Goal: Transaction & Acquisition: Purchase product/service

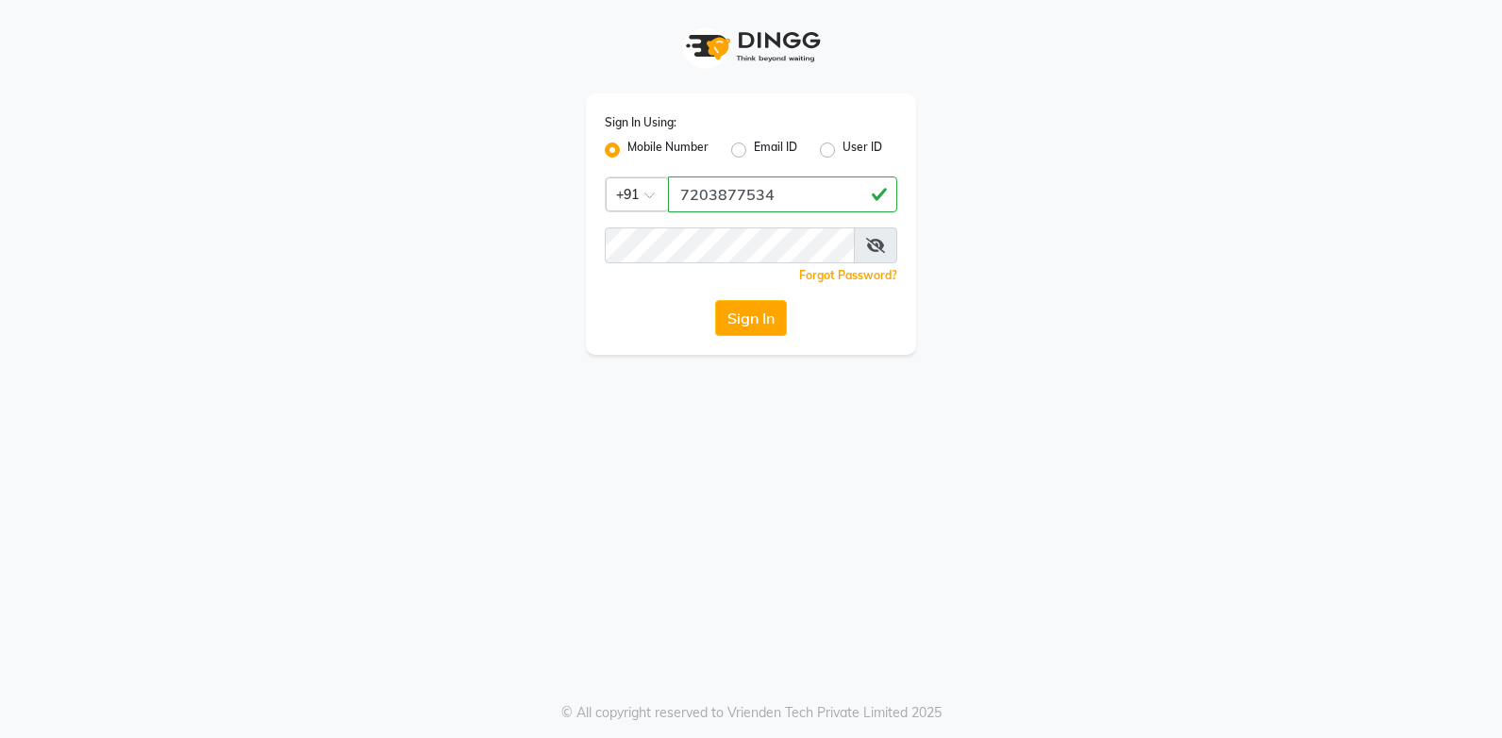
type input "7203877534"
click at [715, 300] on button "Sign In" at bounding box center [751, 318] width 72 height 36
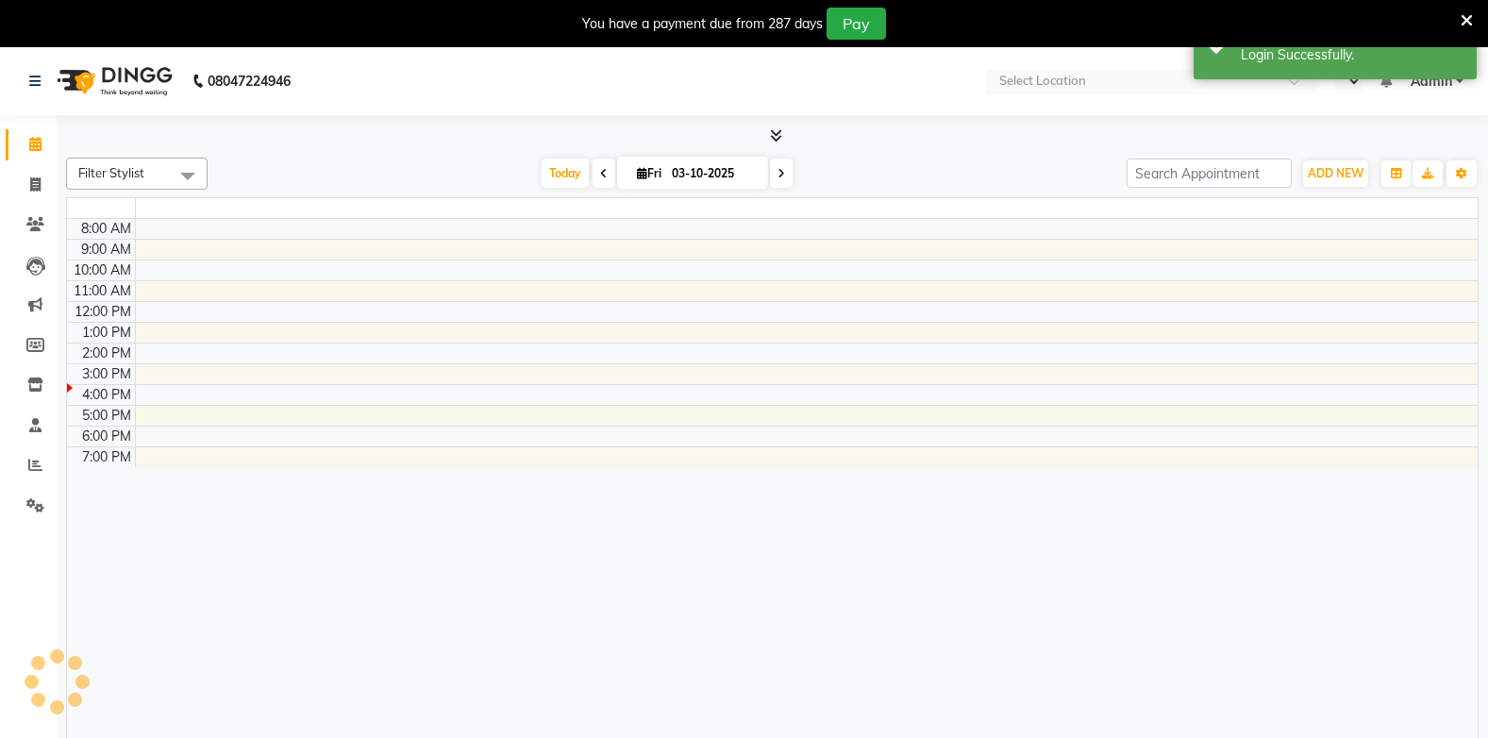
select select "en"
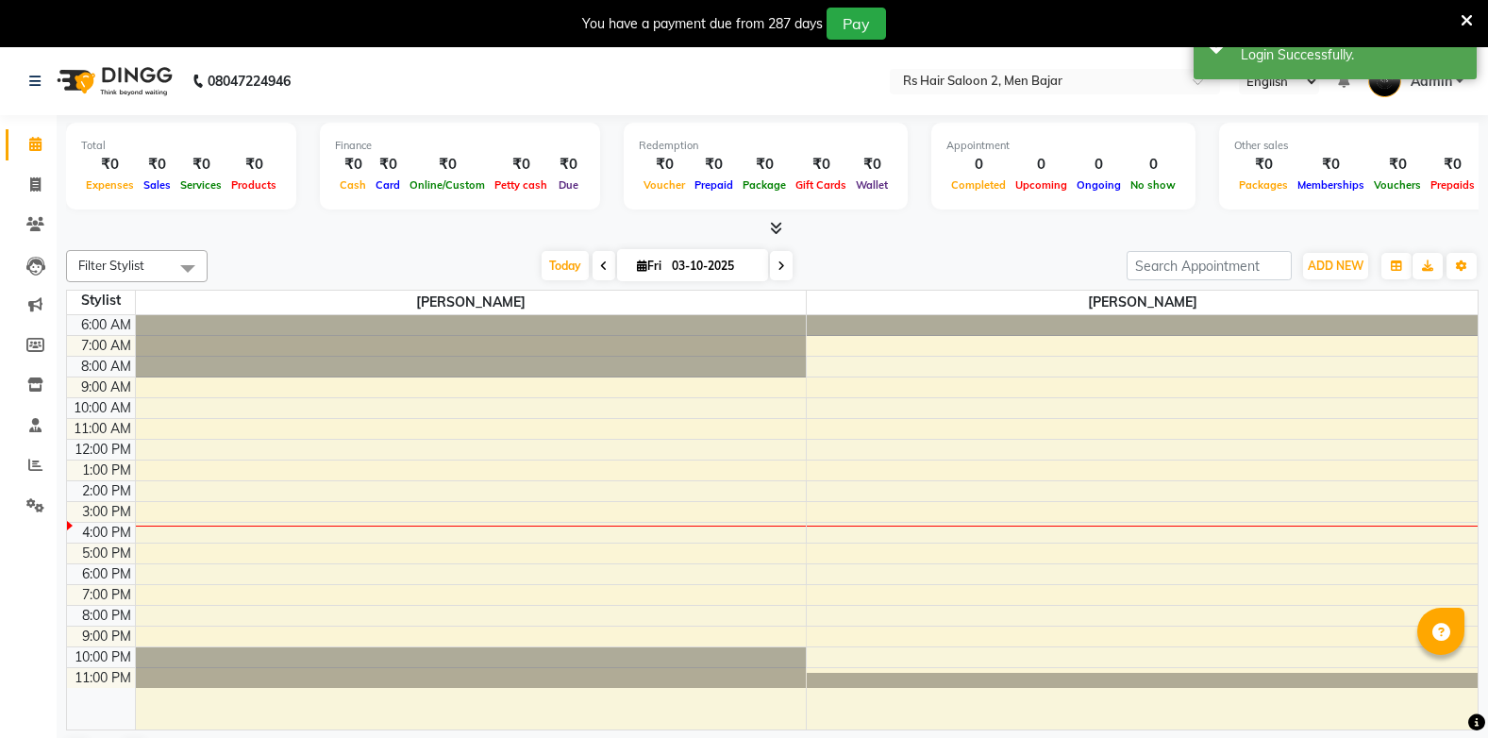
click at [1459, 17] on div "You have a payment due from 287 days Pay" at bounding box center [734, 24] width 1453 height 32
click at [1466, 15] on icon at bounding box center [1467, 20] width 12 height 17
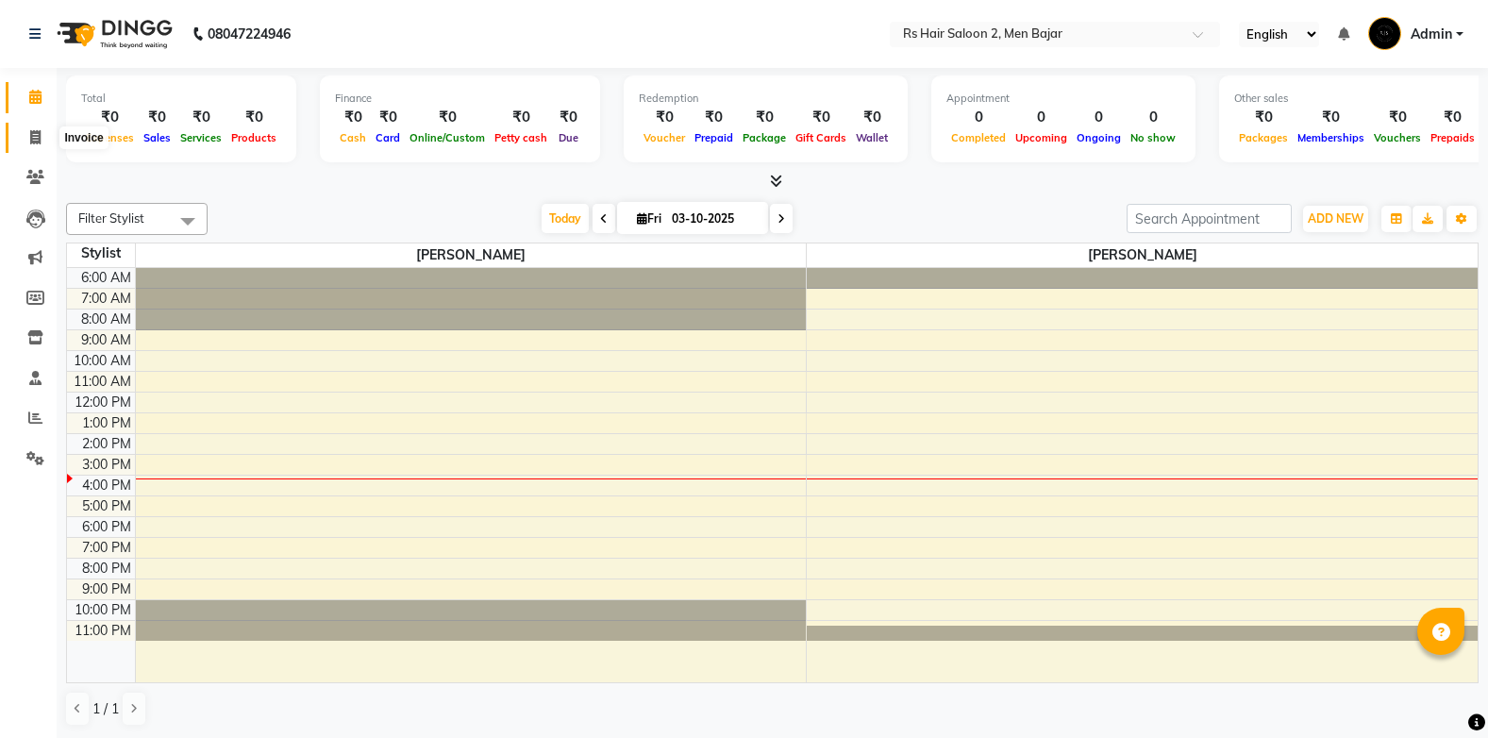
click at [34, 135] on icon at bounding box center [35, 137] width 10 height 14
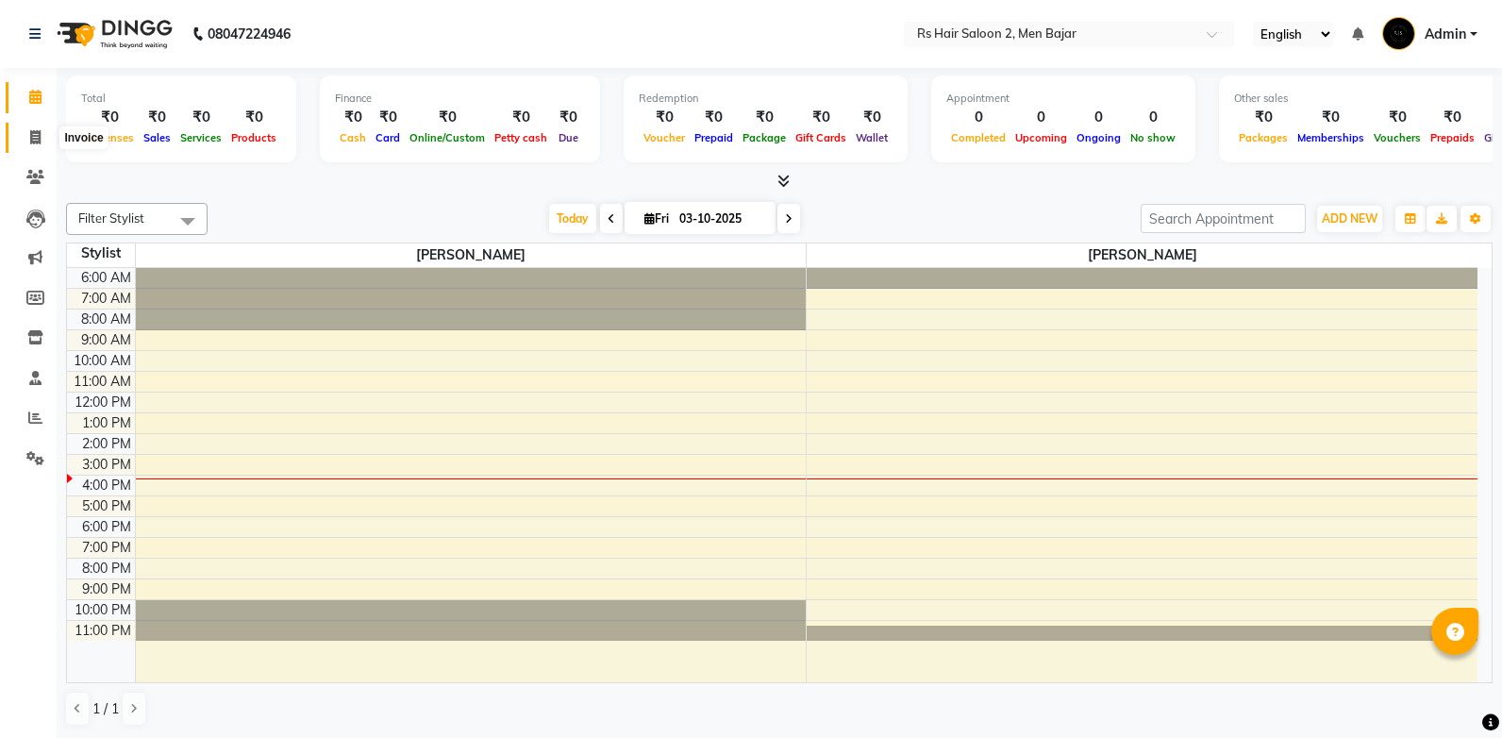
select select "5179"
select select "service"
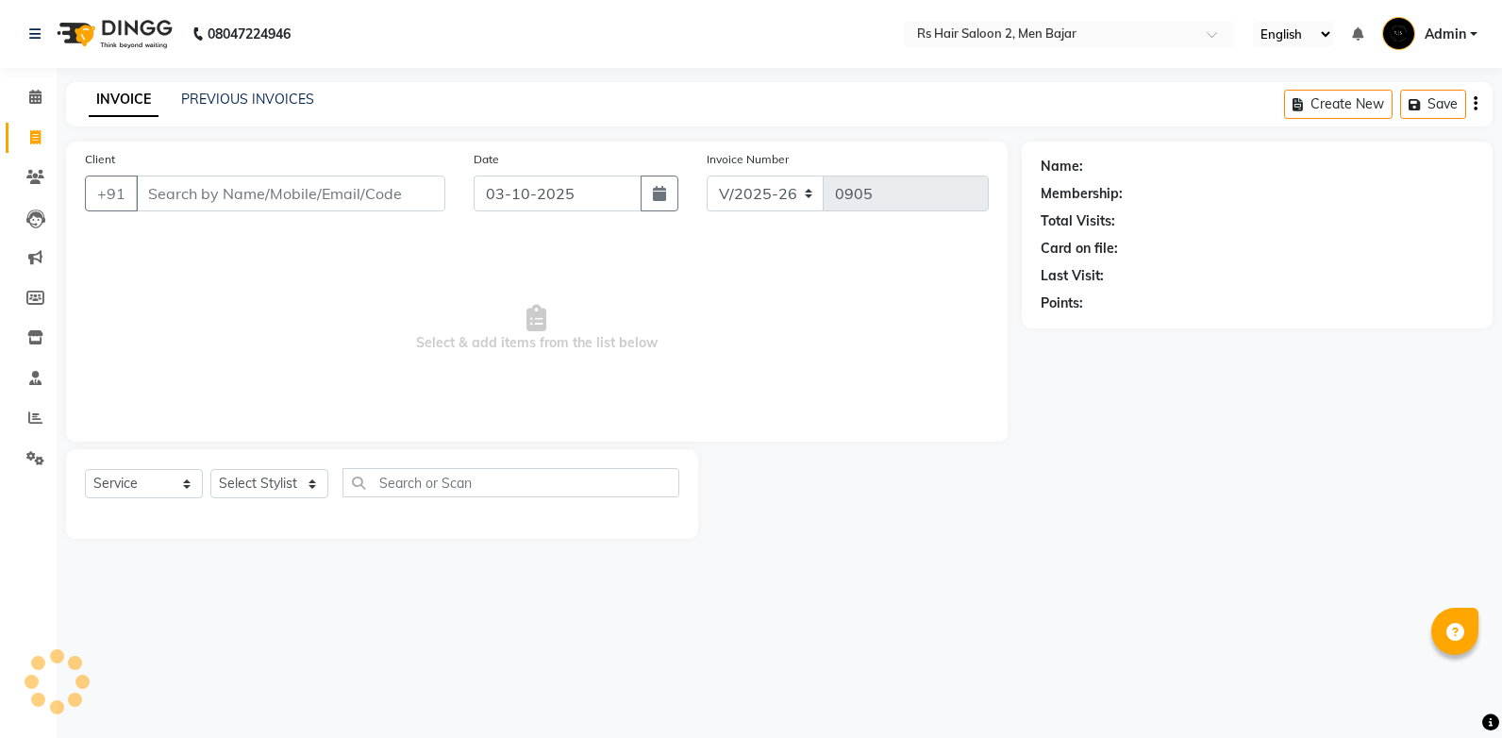
click at [222, 180] on input "Client" at bounding box center [290, 193] width 309 height 36
type input "a"
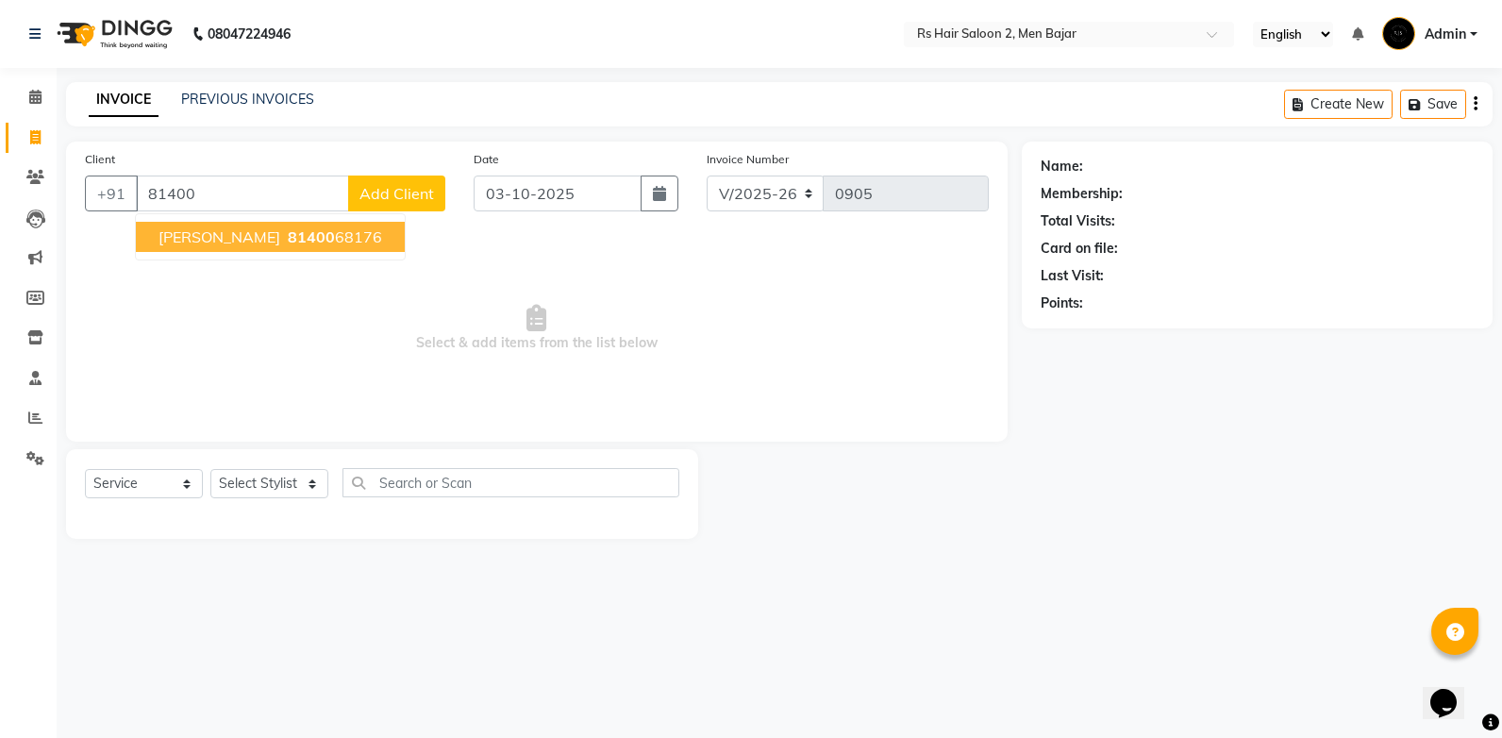
drag, startPoint x: 394, startPoint y: 236, endPoint x: 401, endPoint y: 252, distance: 17.3
click at [401, 252] on ngb-typeahead-window "[PERSON_NAME] 81400 68176" at bounding box center [270, 236] width 271 height 47
click at [382, 245] on ngb-highlight "81400 68176" at bounding box center [333, 236] width 98 height 19
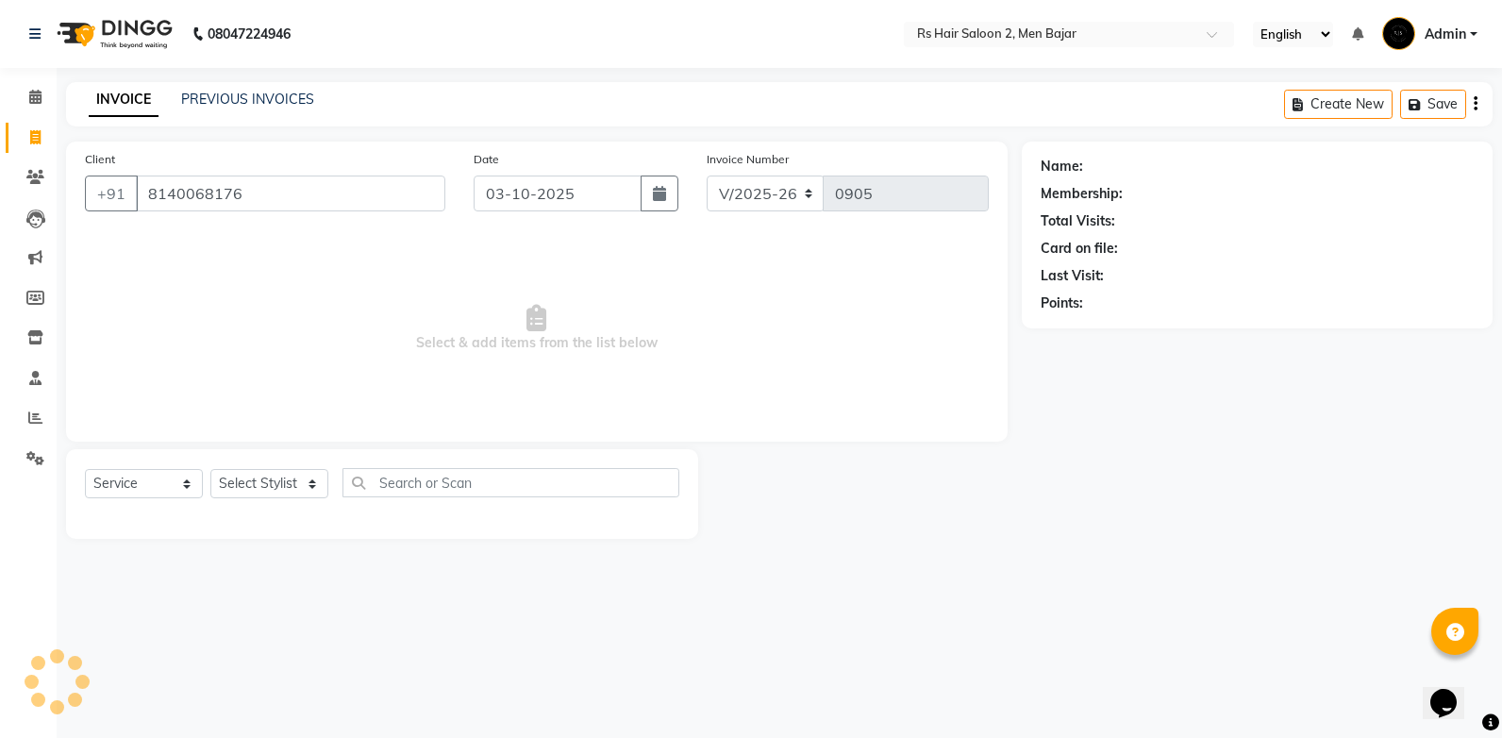
type input "8140068176"
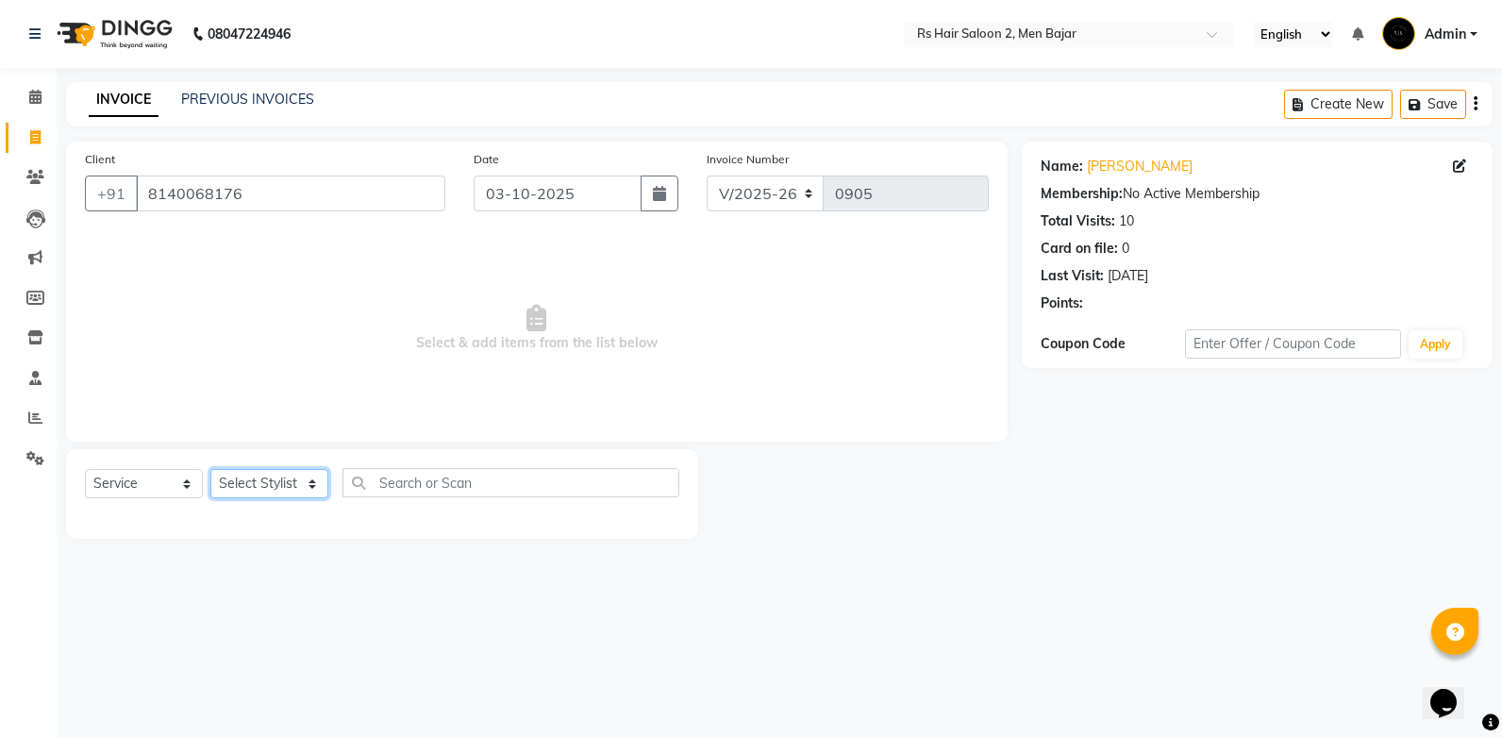
click at [275, 478] on select "Select Stylist MOHIT BHAI [PERSON_NAME]" at bounding box center [269, 483] width 118 height 29
click at [210, 469] on select "Select Stylist MOHIT BHAI [PERSON_NAME]" at bounding box center [269, 483] width 118 height 29
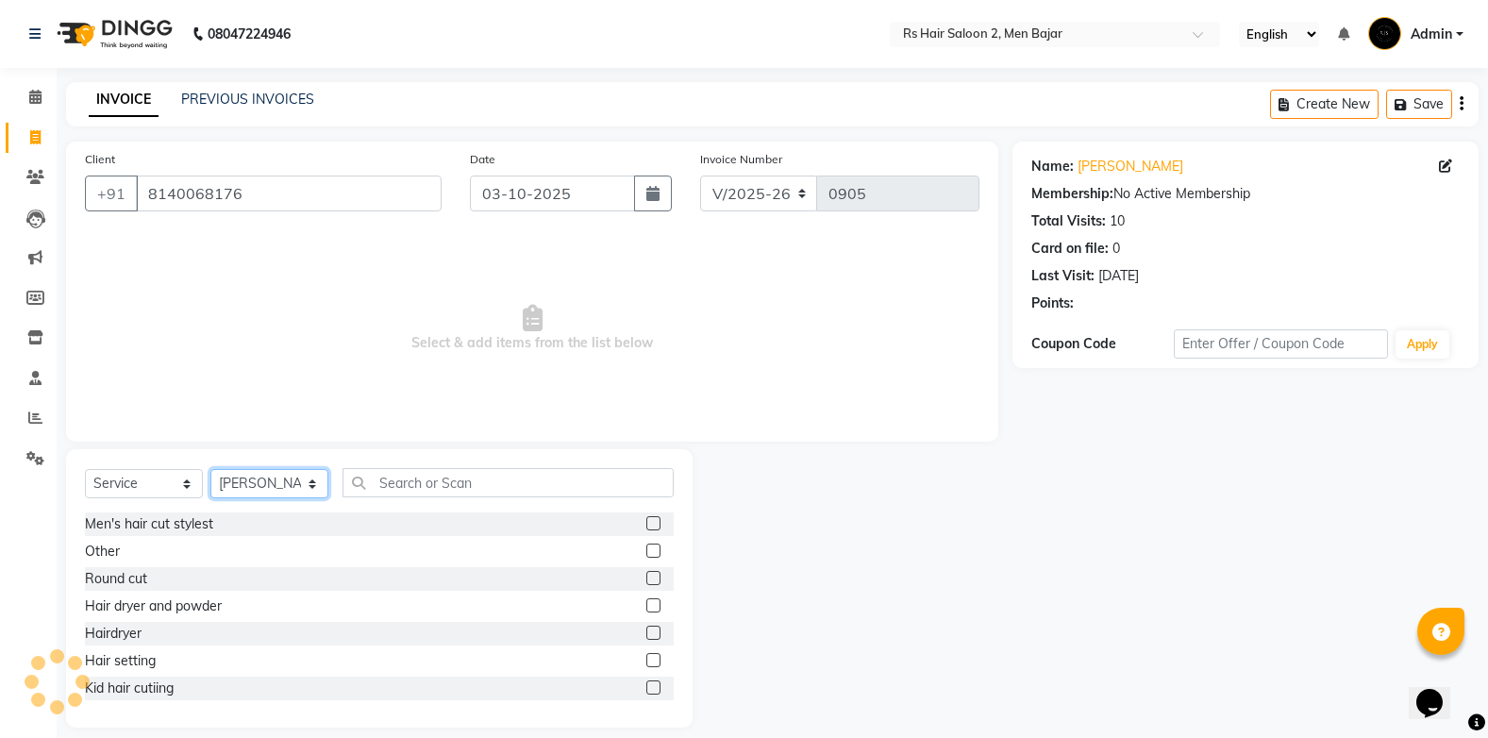
drag, startPoint x: 262, startPoint y: 482, endPoint x: 258, endPoint y: 500, distance: 18.5
click at [262, 482] on select "Select Stylist MOHIT BHAI [PERSON_NAME]" at bounding box center [269, 483] width 118 height 29
select select "33110"
click at [210, 469] on select "Select Stylist MOHIT BHAI [PERSON_NAME]" at bounding box center [269, 483] width 118 height 29
drag, startPoint x: 345, startPoint y: 200, endPoint x: -4, endPoint y: 159, distance: 351.5
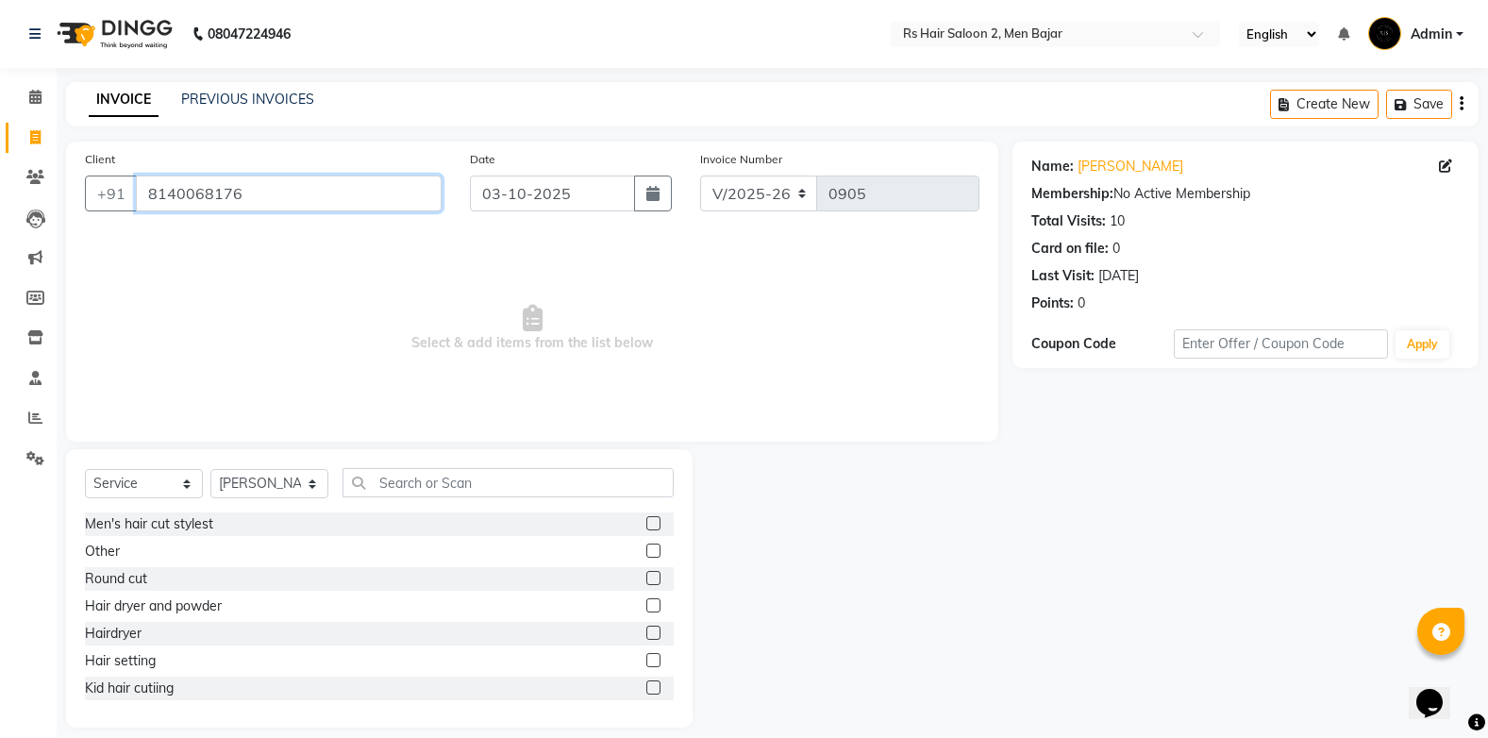
click at [0, 159] on html "08047224946 Select Location × Rs Hair Saloon 2, Men Bajar English ENGLISH Españ…" at bounding box center [744, 369] width 1488 height 738
click at [44, 178] on span at bounding box center [35, 178] width 33 height 22
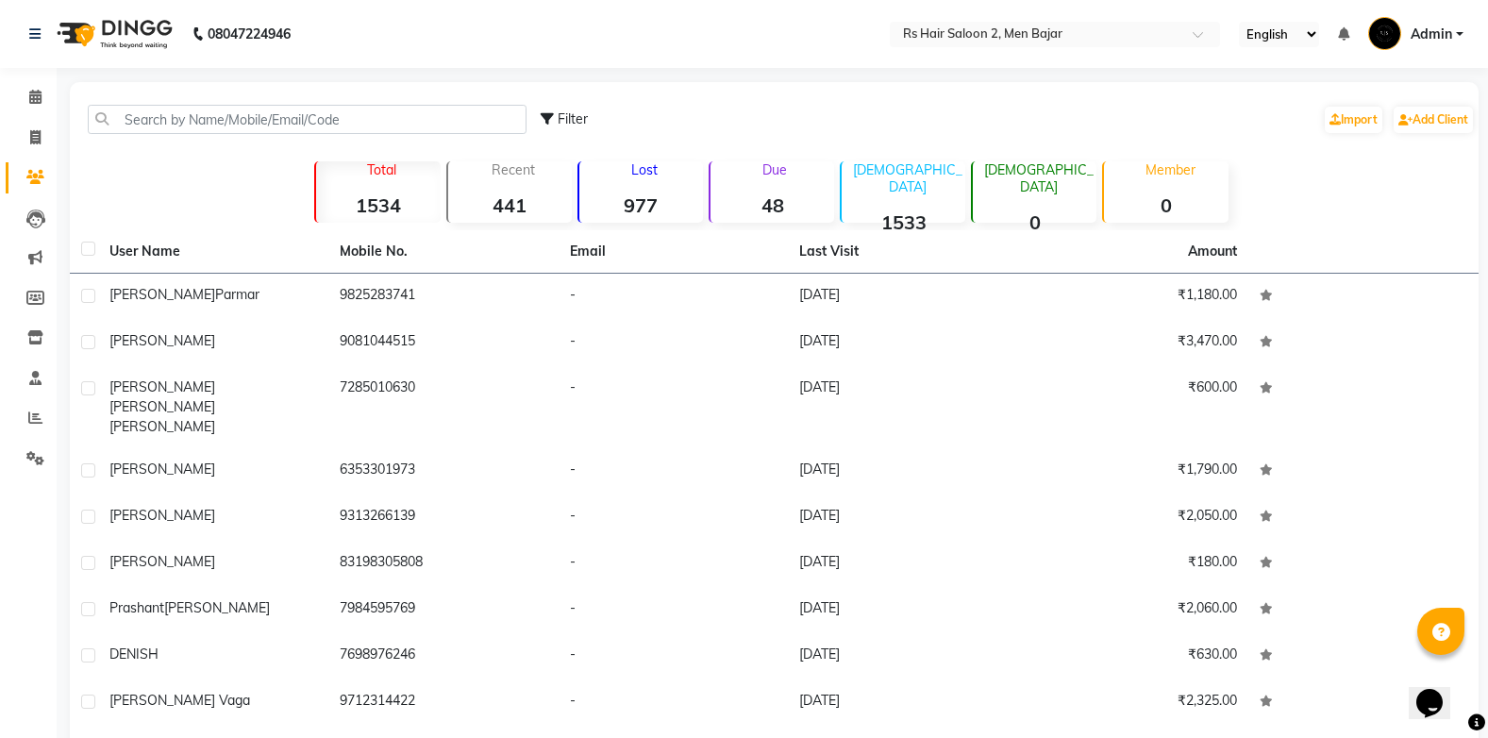
click at [409, 103] on div "Filter Import Add Client" at bounding box center [774, 119] width 1401 height 59
click at [407, 109] on input "text" at bounding box center [307, 119] width 439 height 29
paste input "8140068176"
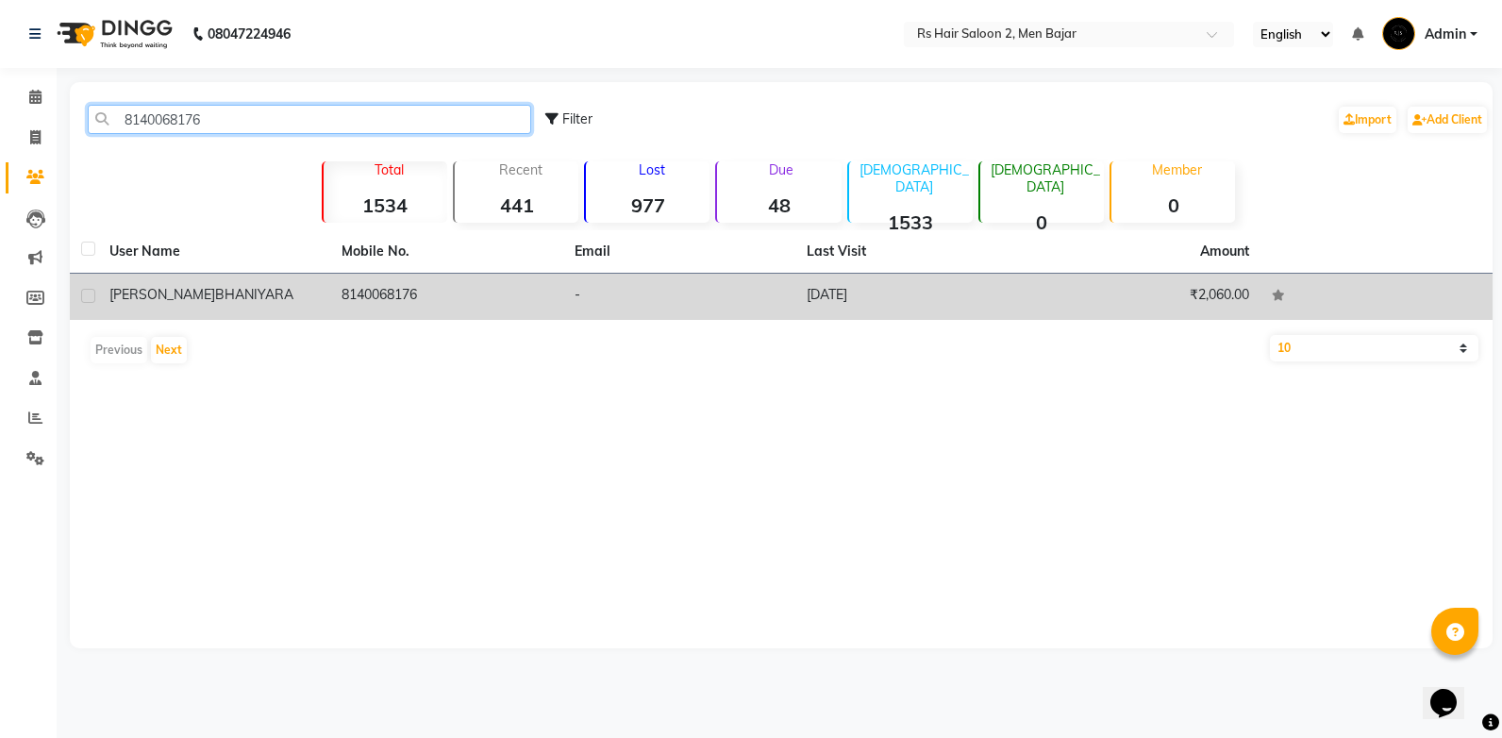
type input "8140068176"
click at [364, 279] on td "8140068176" at bounding box center [446, 297] width 232 height 46
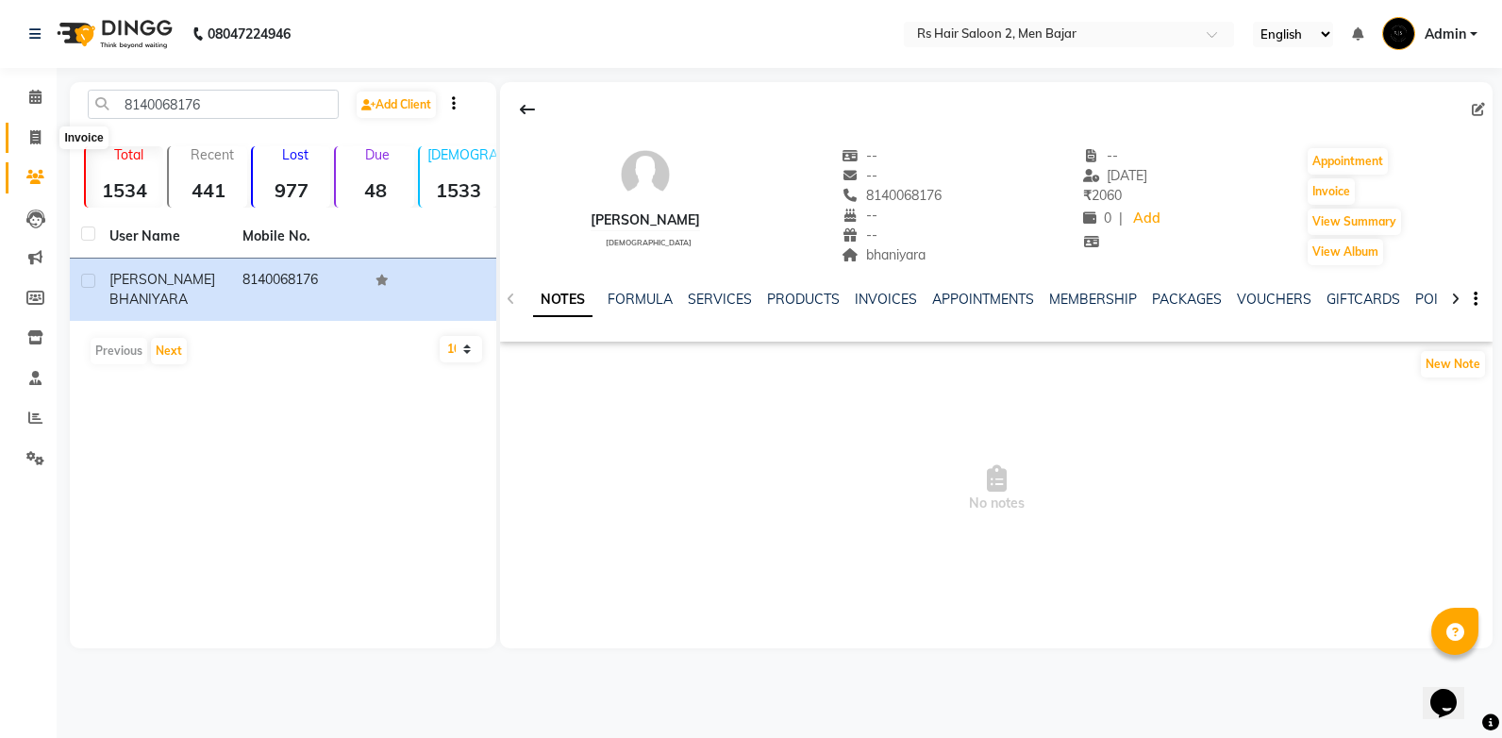
click at [28, 129] on span at bounding box center [35, 138] width 33 height 22
select select "service"
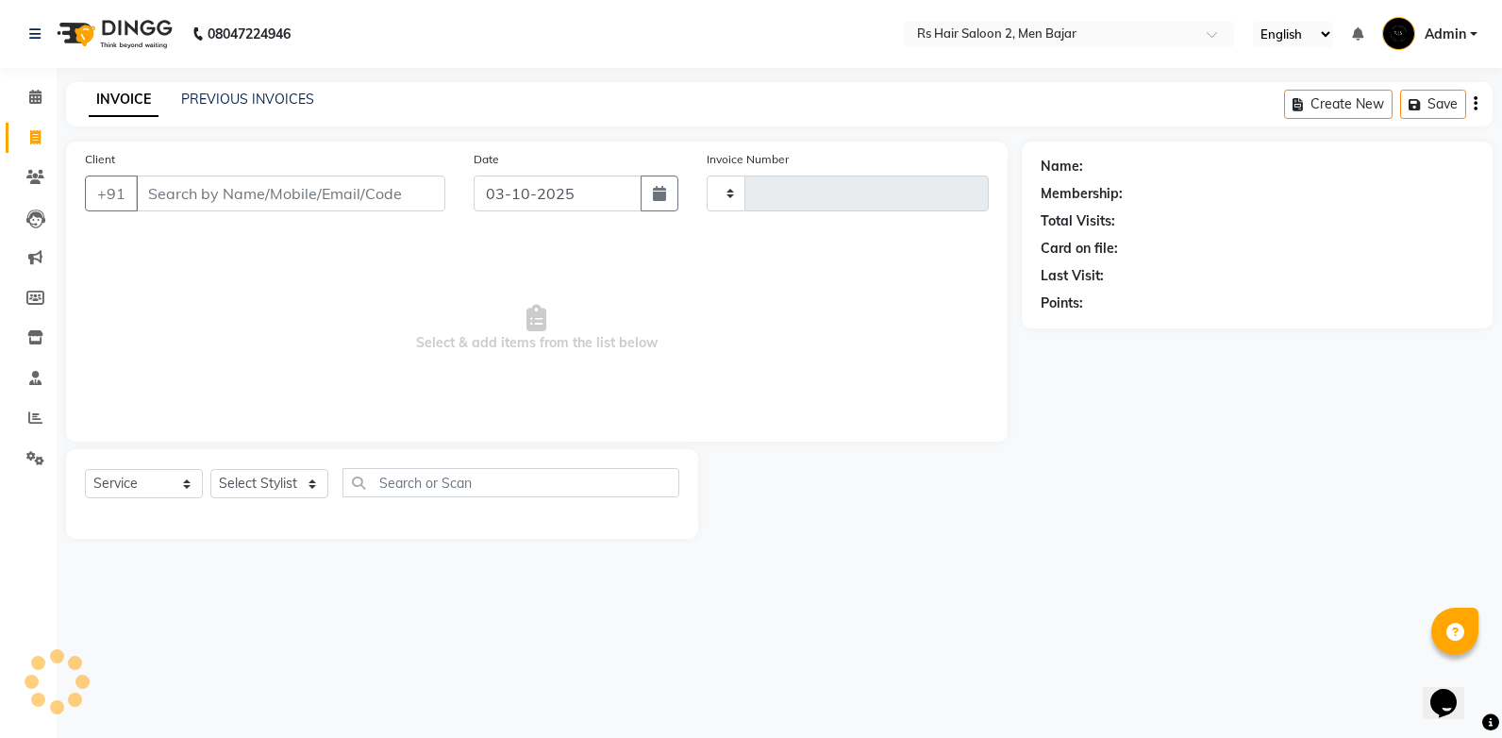
type input "0905"
select select "5179"
click at [235, 202] on input "Client" at bounding box center [290, 193] width 309 height 36
type input "8140068176"
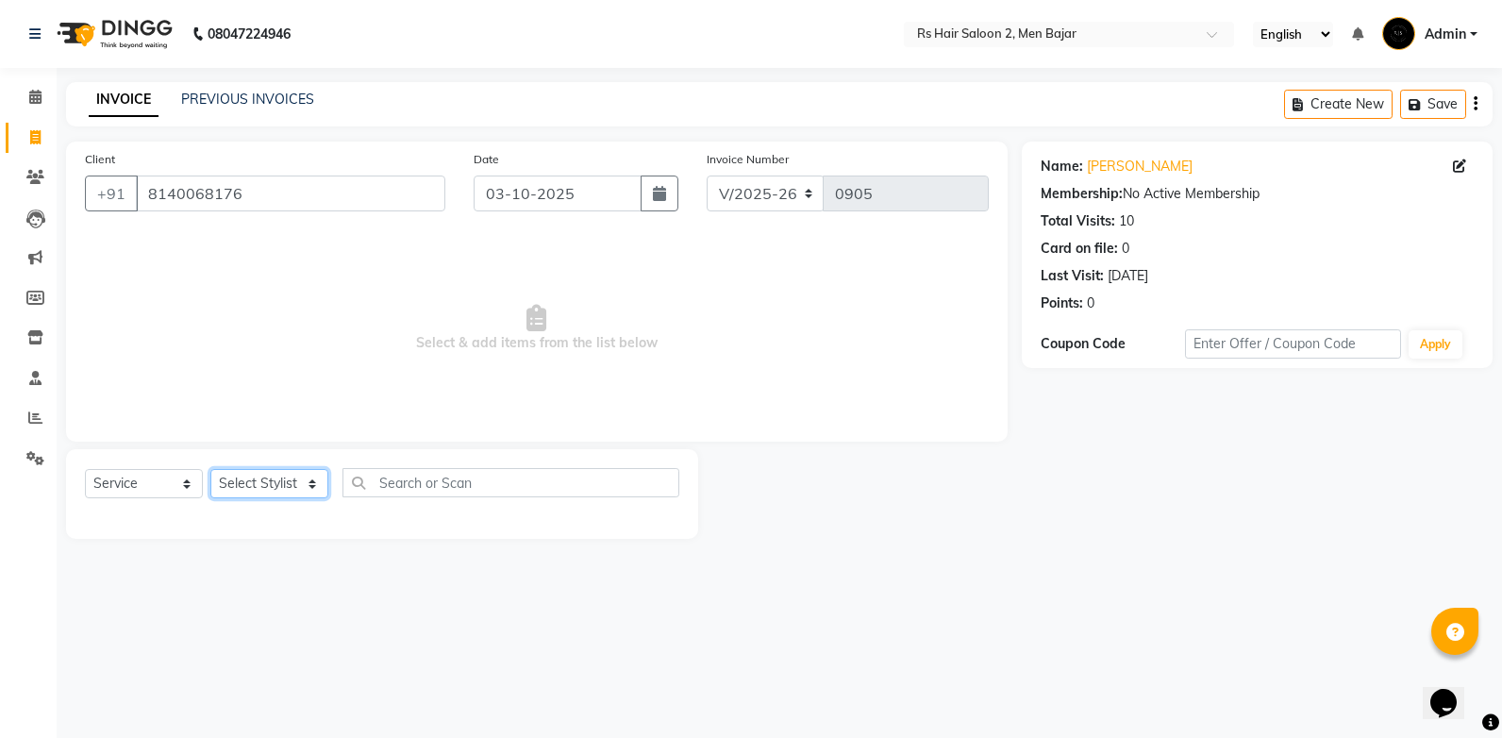
click at [271, 472] on select "Select Stylist MOHIT BHAI [PERSON_NAME]" at bounding box center [269, 483] width 118 height 29
click at [210, 469] on select "Select Stylist MOHIT BHAI [PERSON_NAME]" at bounding box center [269, 483] width 118 height 29
click at [235, 463] on div "Select Service Product Membership Package Voucher Prepaid Gift Card Select Styl…" at bounding box center [382, 494] width 632 height 90
click at [247, 478] on select "Select Stylist MOHIT BHAI [PERSON_NAME]" at bounding box center [269, 483] width 118 height 29
select select "33110"
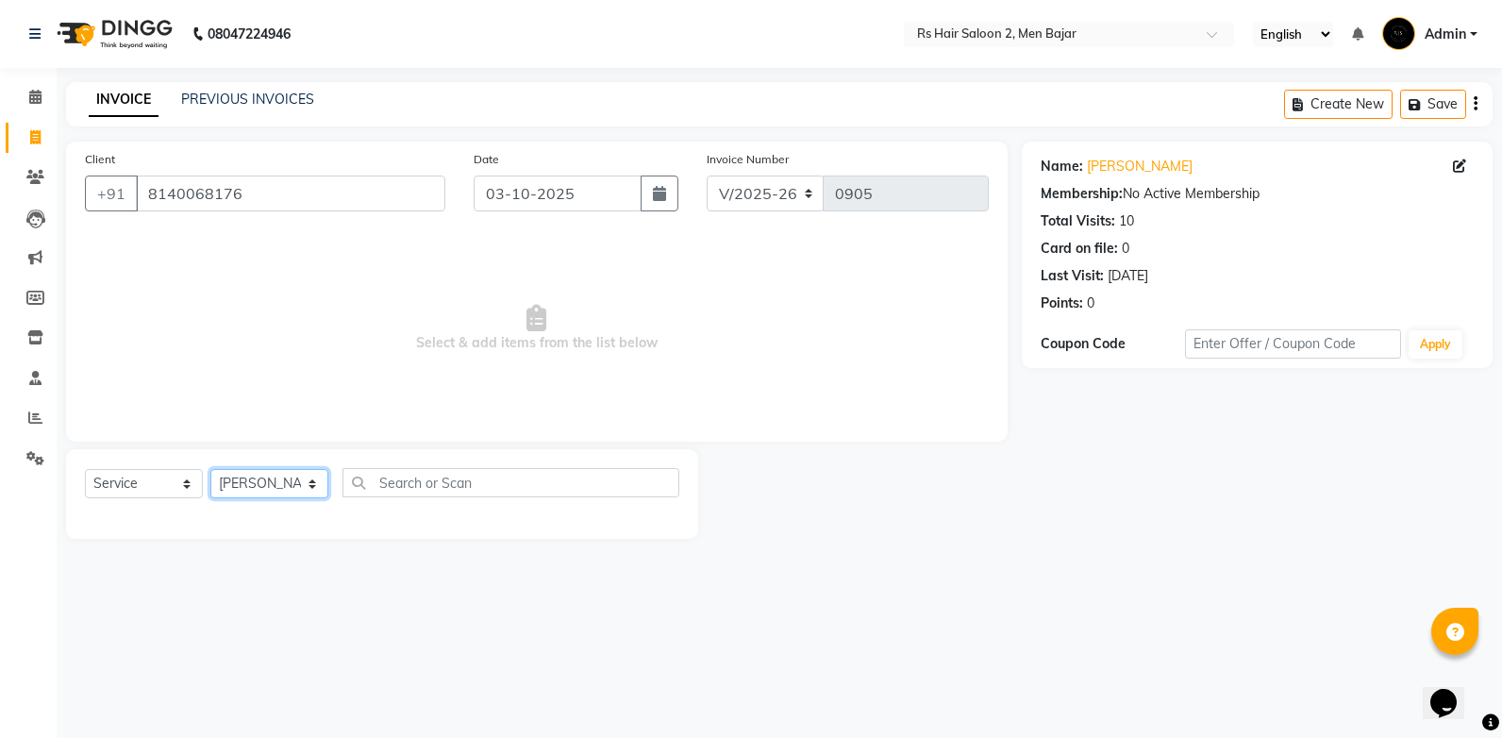
click at [210, 469] on select "Select Stylist MOHIT BHAI [PERSON_NAME]" at bounding box center [269, 483] width 118 height 29
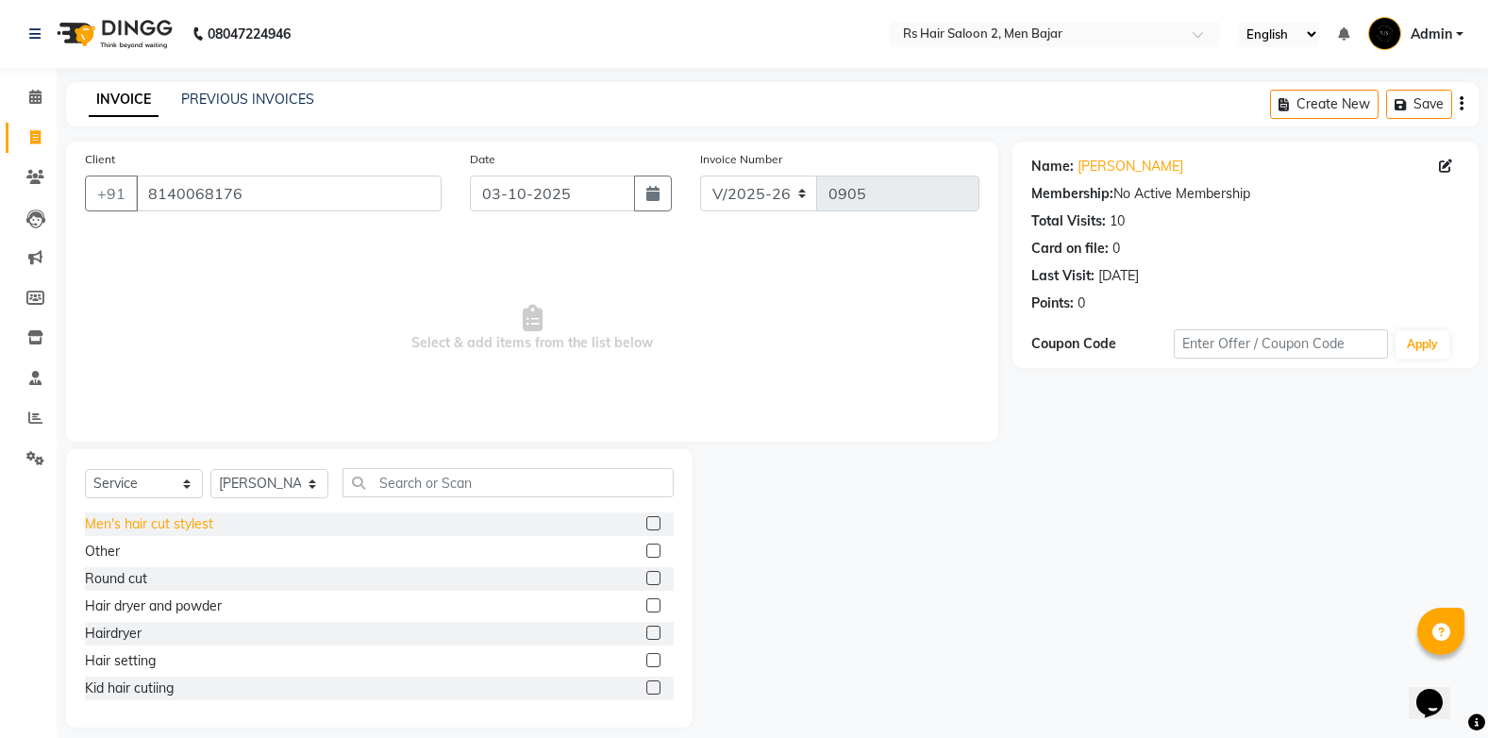
click at [198, 518] on div "Men's hair cut stylest" at bounding box center [149, 524] width 128 height 20
checkbox input "false"
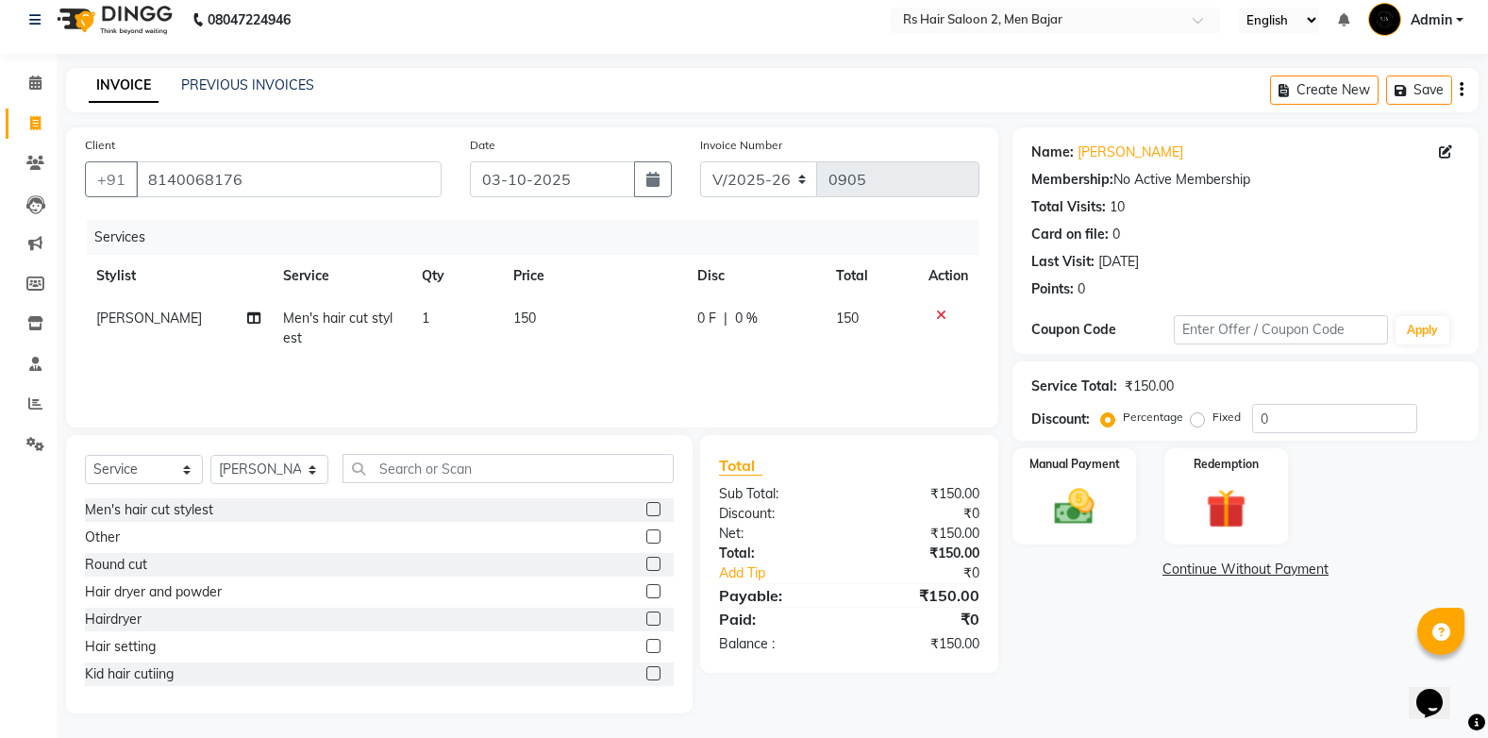
scroll to position [18, 0]
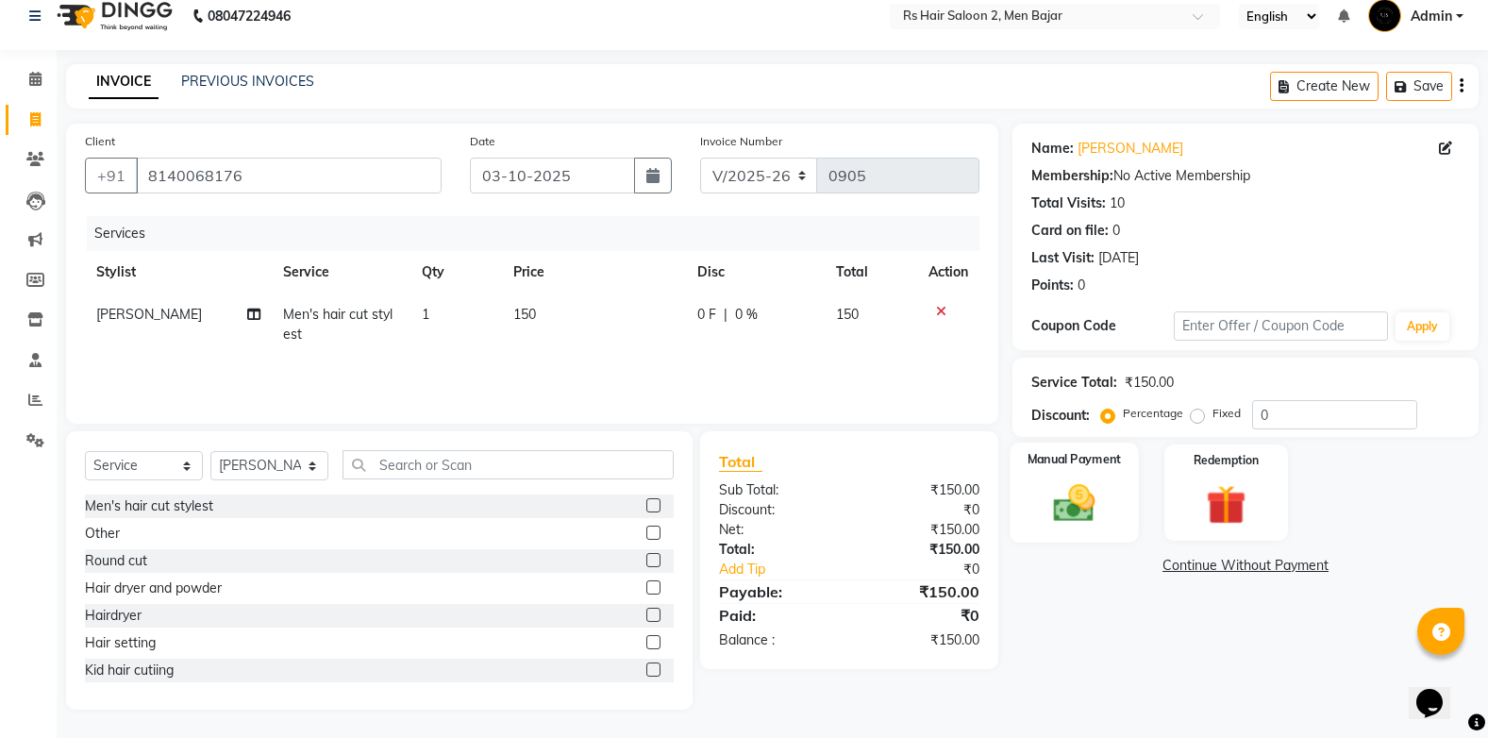
click at [1066, 484] on img at bounding box center [1074, 502] width 67 height 47
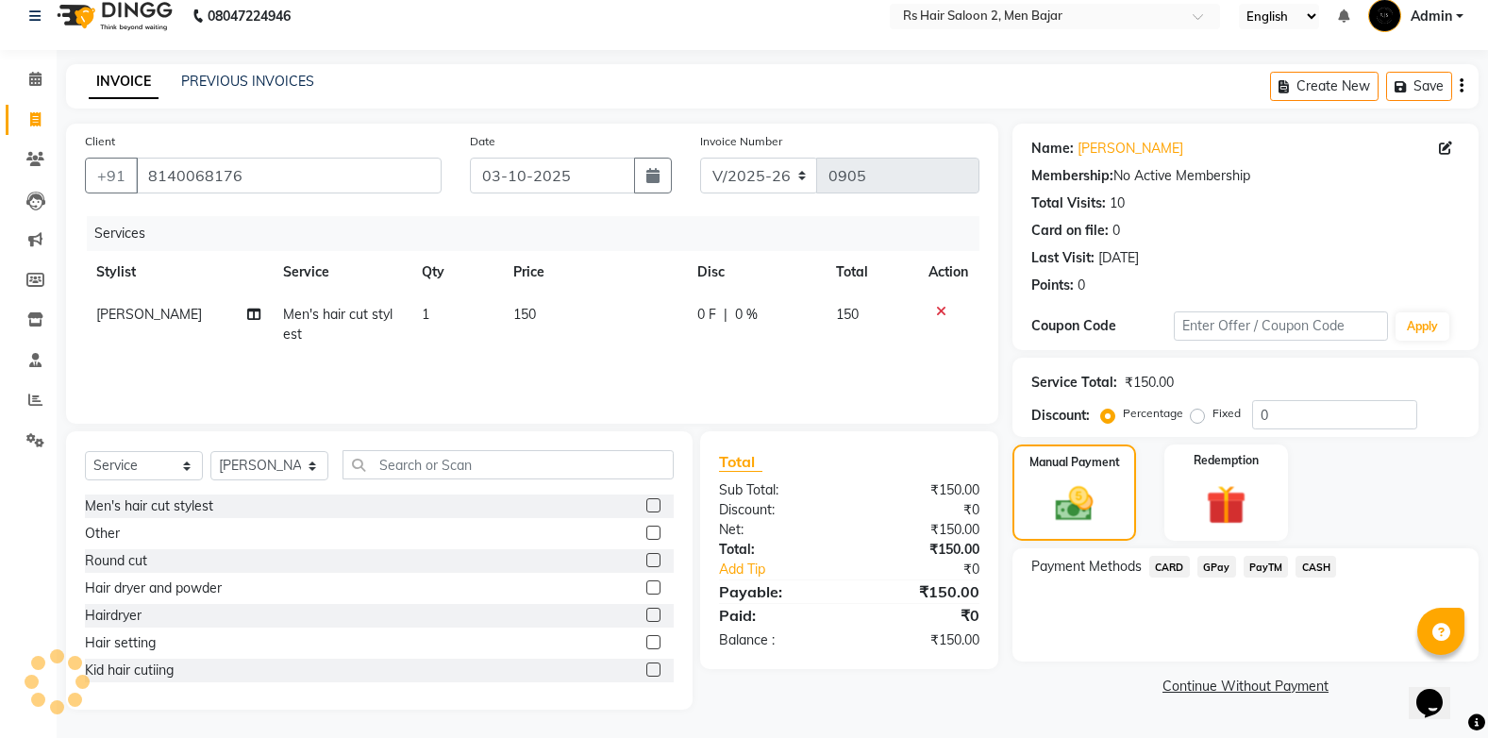
drag, startPoint x: 1313, startPoint y: 575, endPoint x: 1310, endPoint y: 587, distance: 12.8
click at [1313, 576] on span "CASH" at bounding box center [1315, 567] width 41 height 22
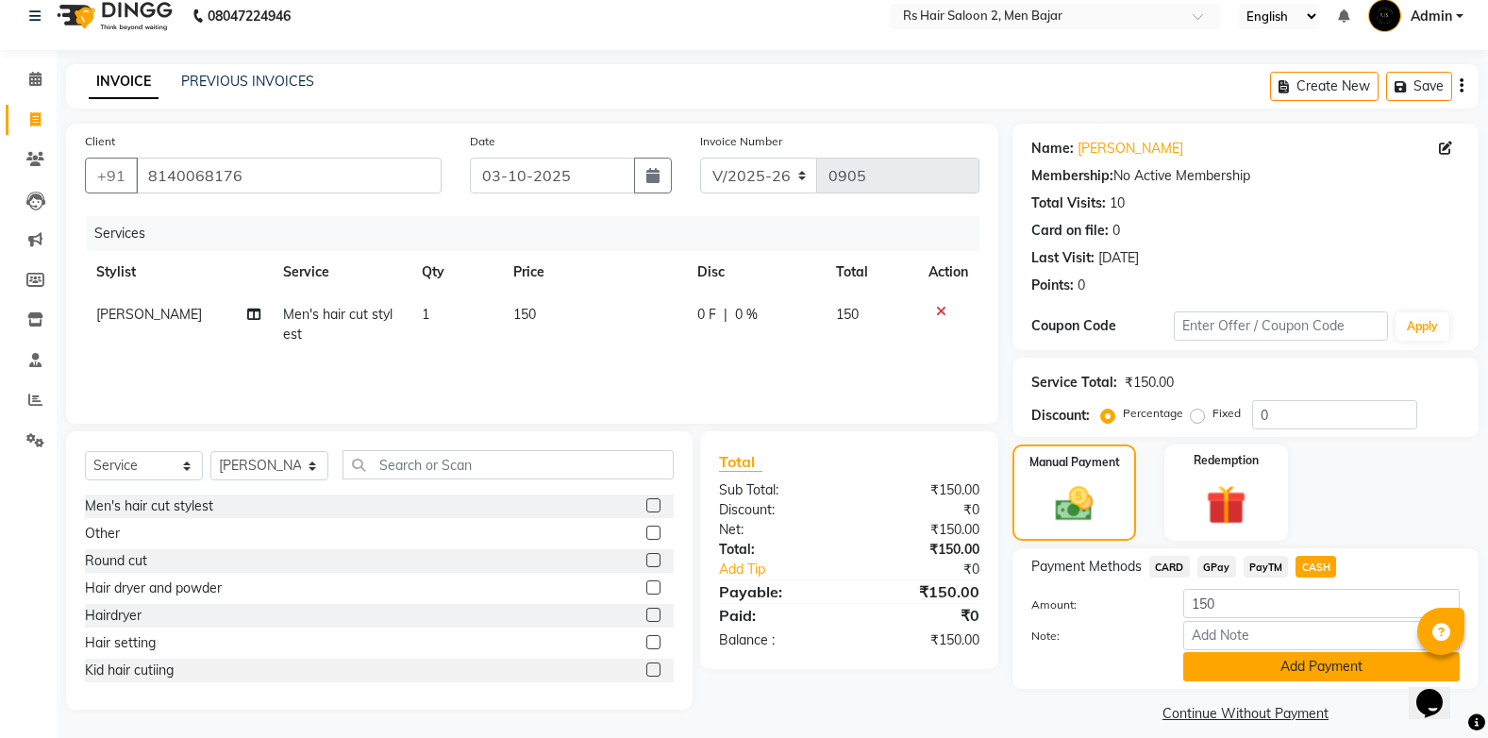
click at [1286, 671] on button "Add Payment" at bounding box center [1321, 666] width 276 height 29
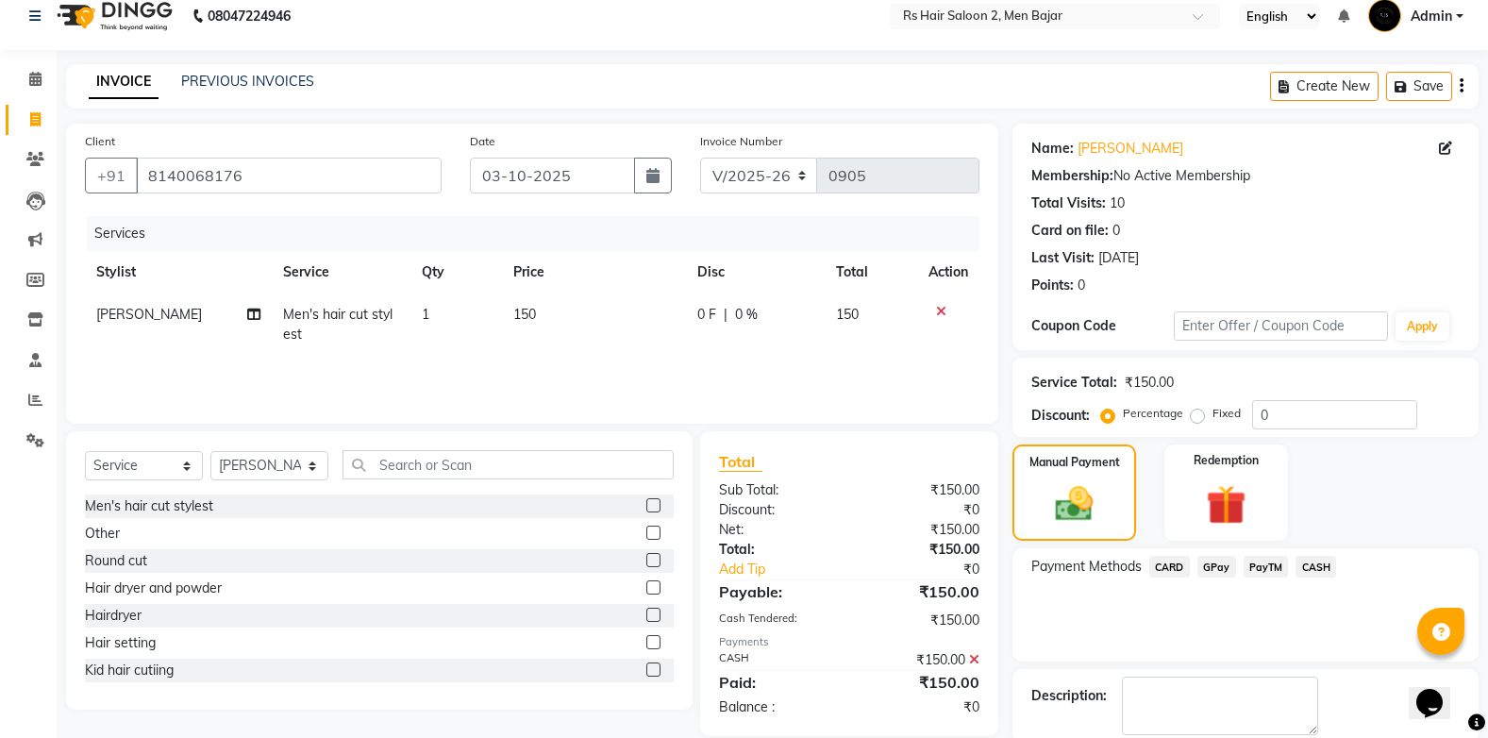
scroll to position [115, 0]
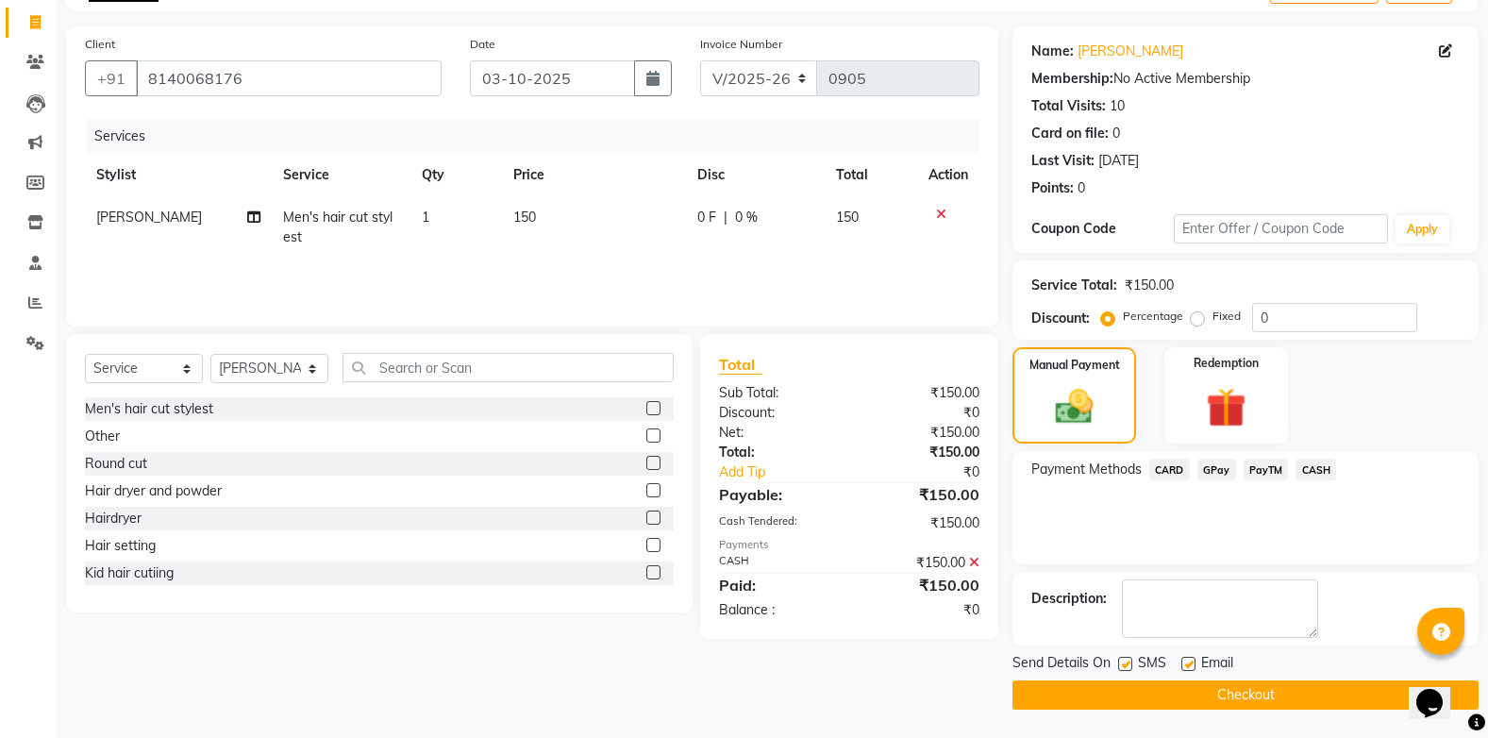
drag, startPoint x: 486, startPoint y: 208, endPoint x: 507, endPoint y: 209, distance: 20.8
click at [507, 209] on tr "MOHIT BHAI Men's hair cut stylest 1 150 0 F | 0 % 150" at bounding box center [532, 227] width 894 height 62
click at [549, 219] on td "150" at bounding box center [593, 227] width 183 height 62
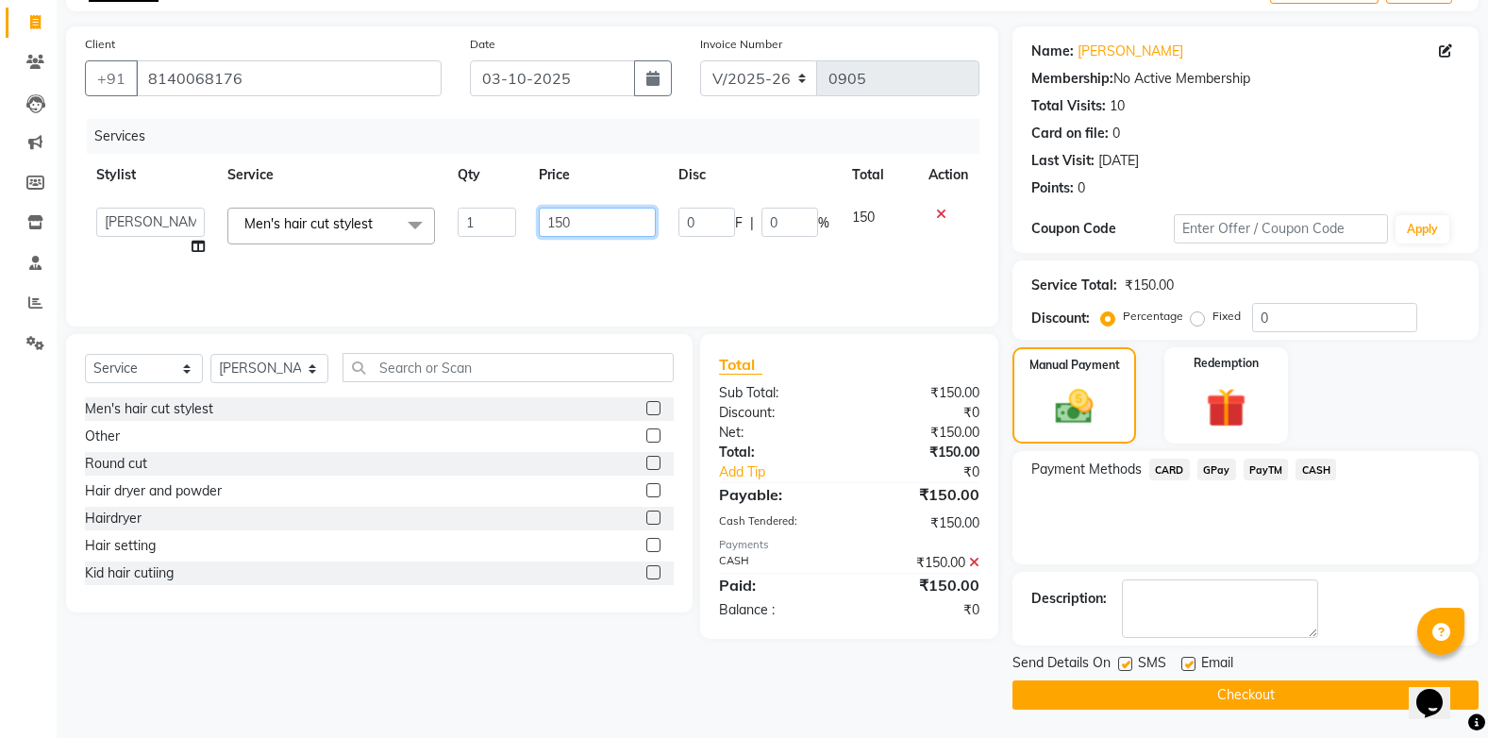
click at [557, 221] on input "150" at bounding box center [597, 222] width 117 height 29
type input "130"
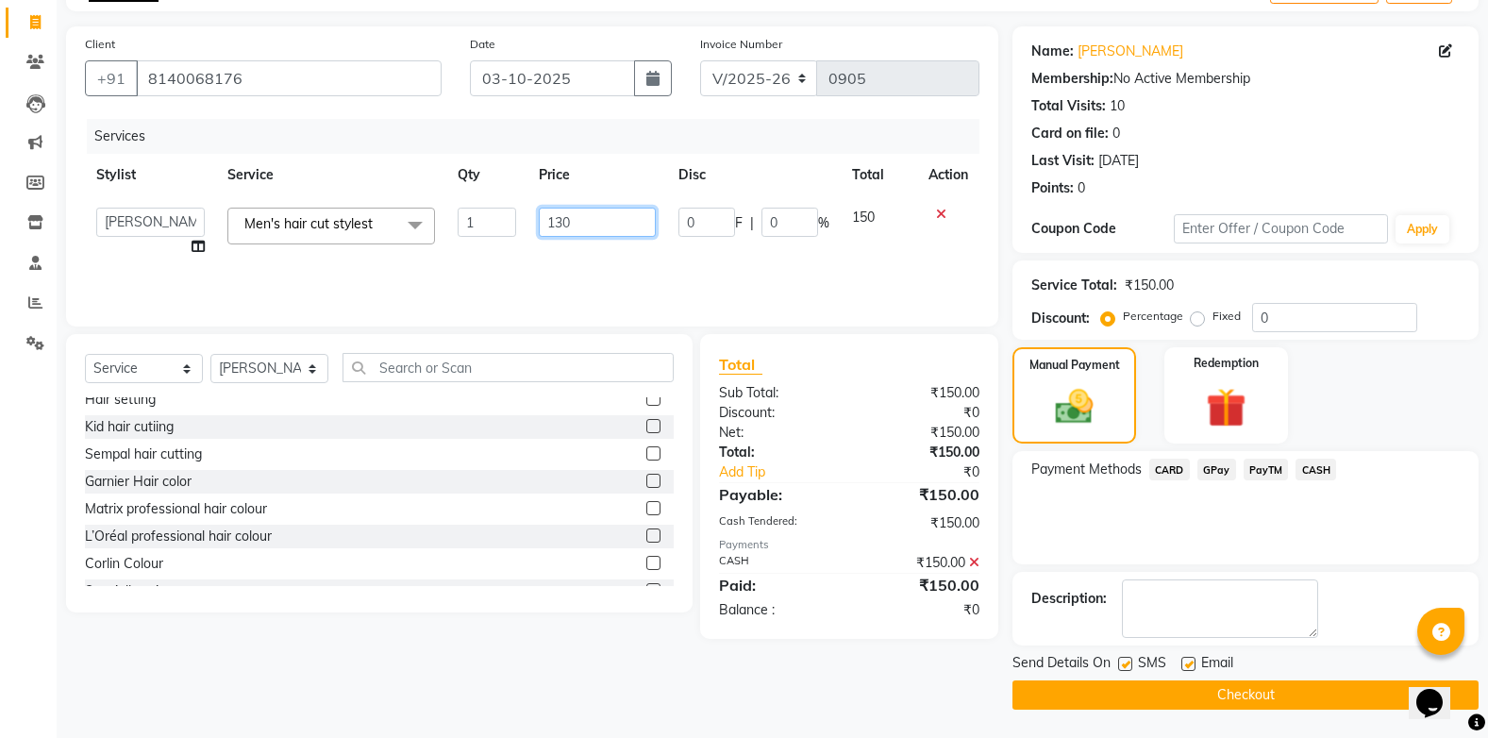
scroll to position [189, 0]
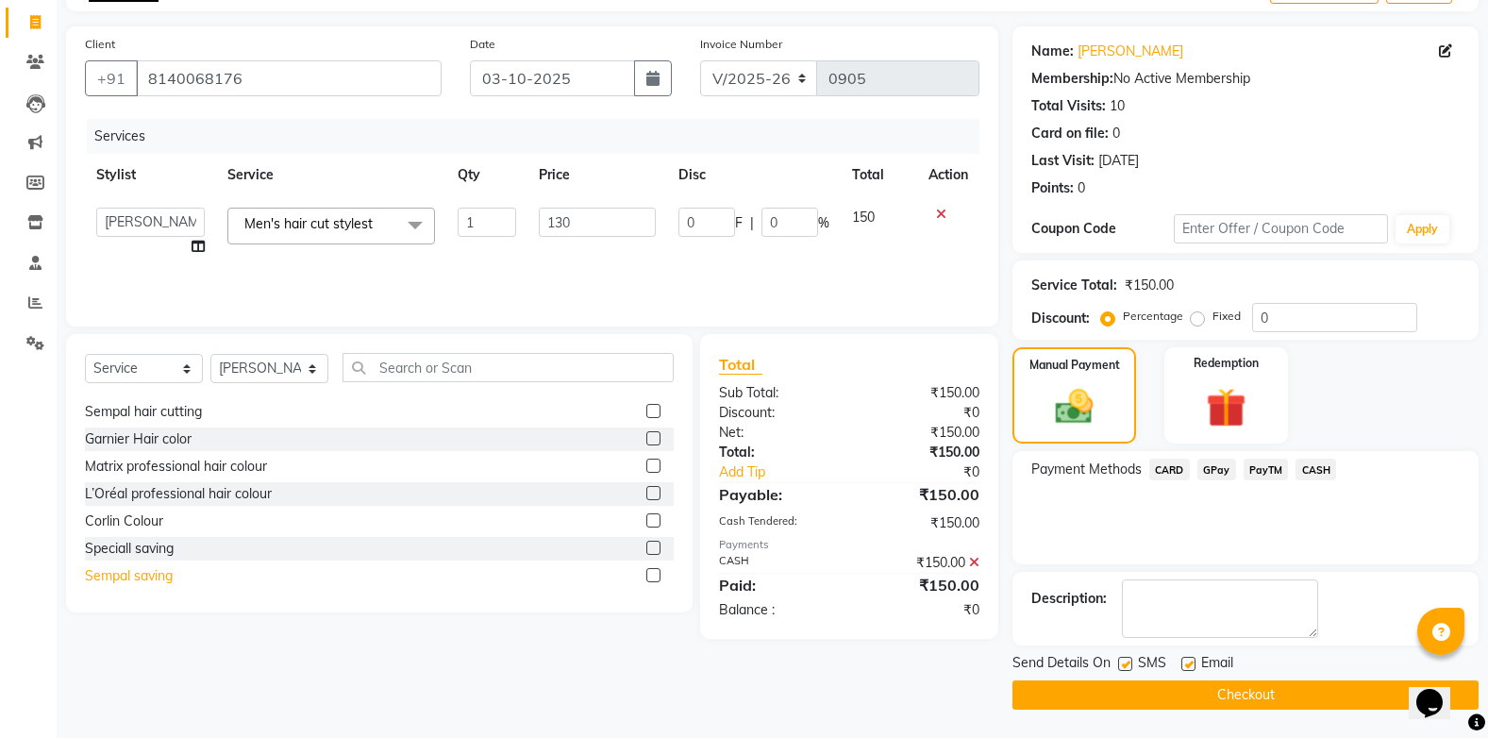
click at [132, 573] on div "Sempal saving" at bounding box center [129, 576] width 88 height 20
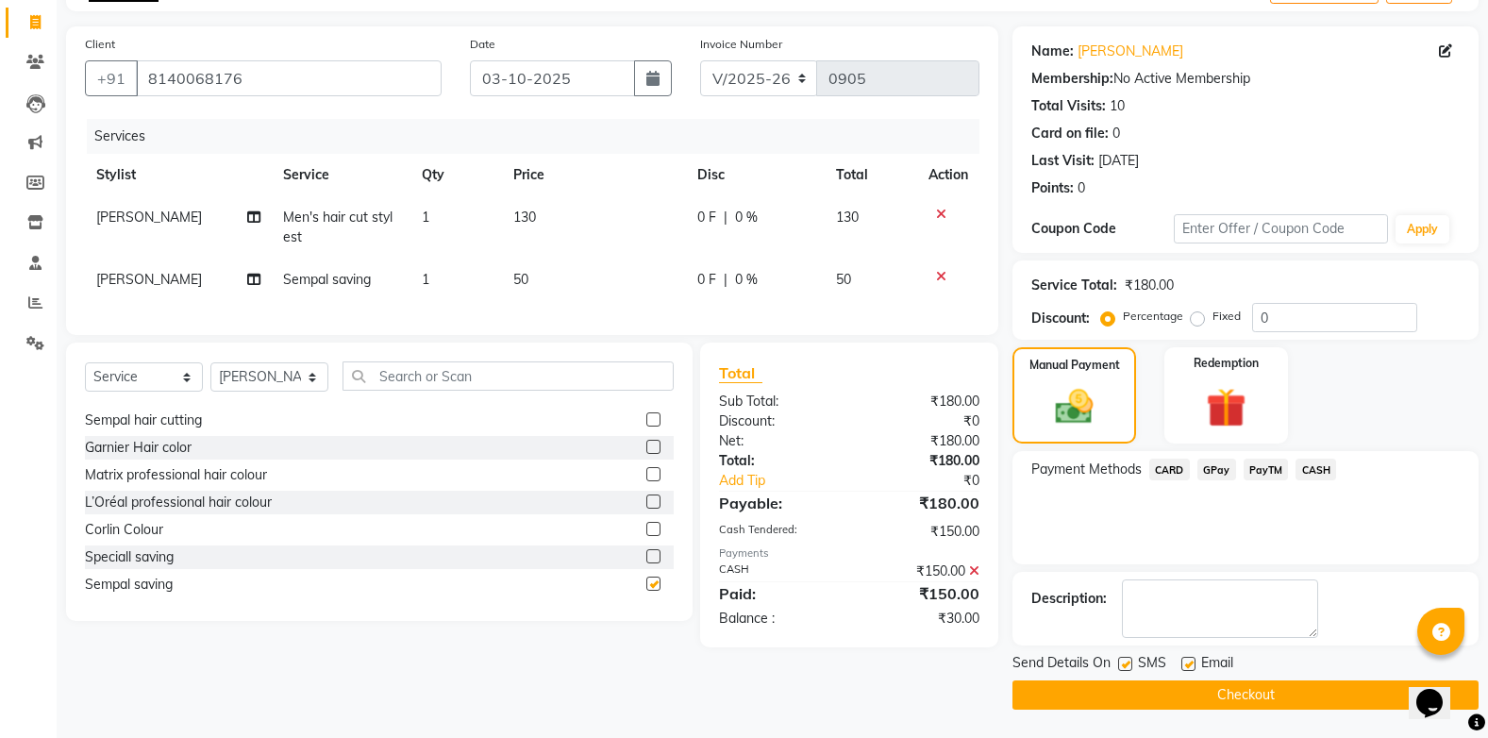
checkbox input "false"
click at [1306, 470] on span "CASH" at bounding box center [1315, 470] width 41 height 22
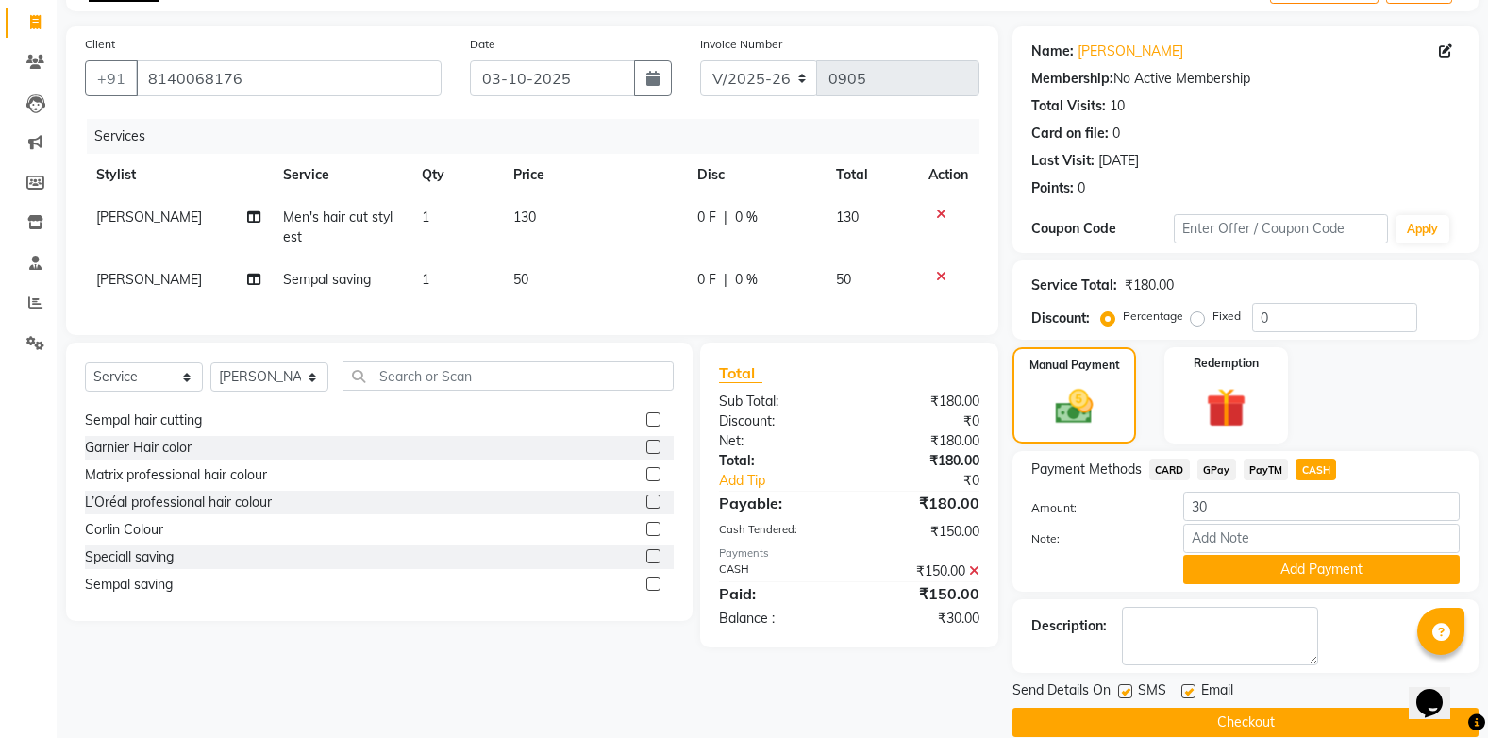
click at [973, 579] on span at bounding box center [974, 570] width 10 height 17
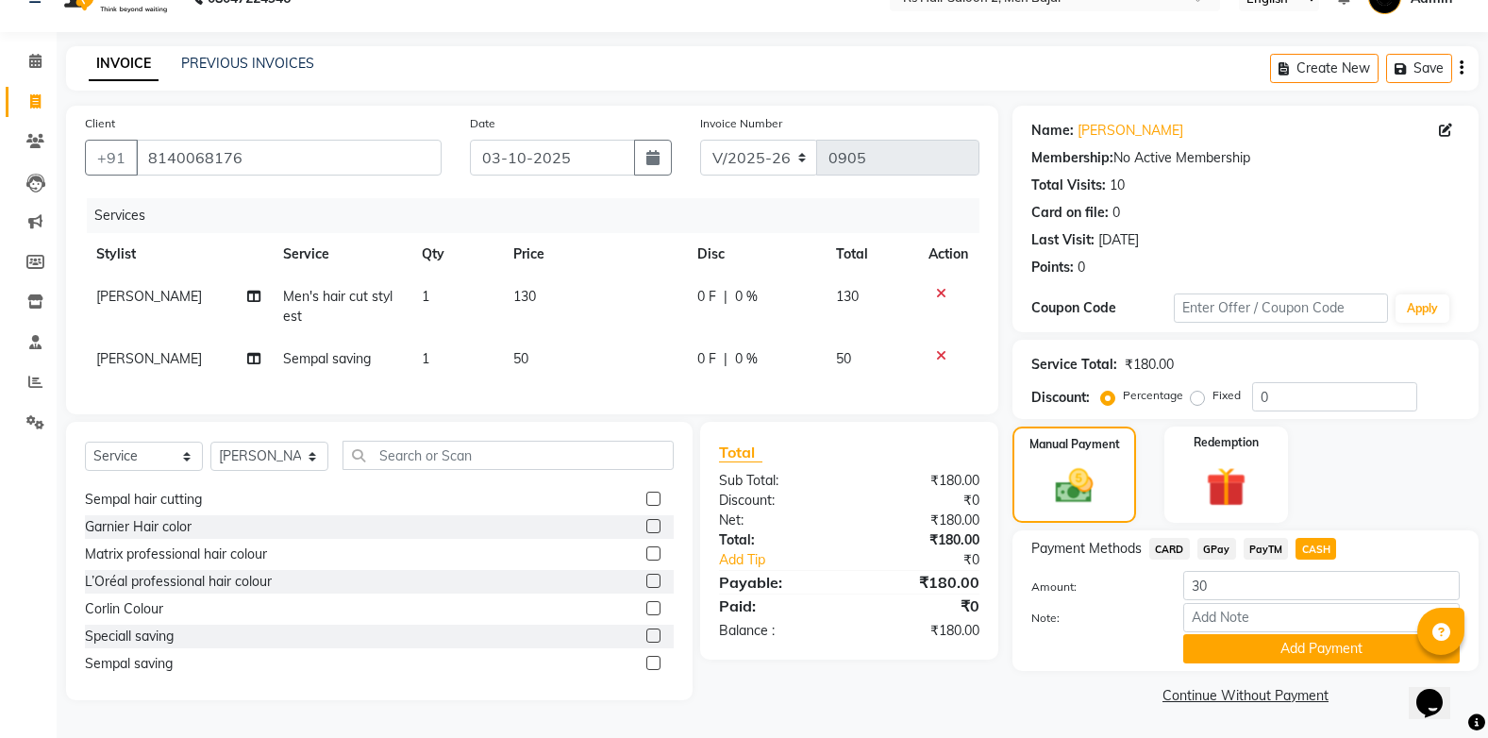
click at [1317, 543] on span "CASH" at bounding box center [1315, 549] width 41 height 22
type input "180"
click at [1288, 643] on button "Add Payment" at bounding box center [1321, 648] width 276 height 29
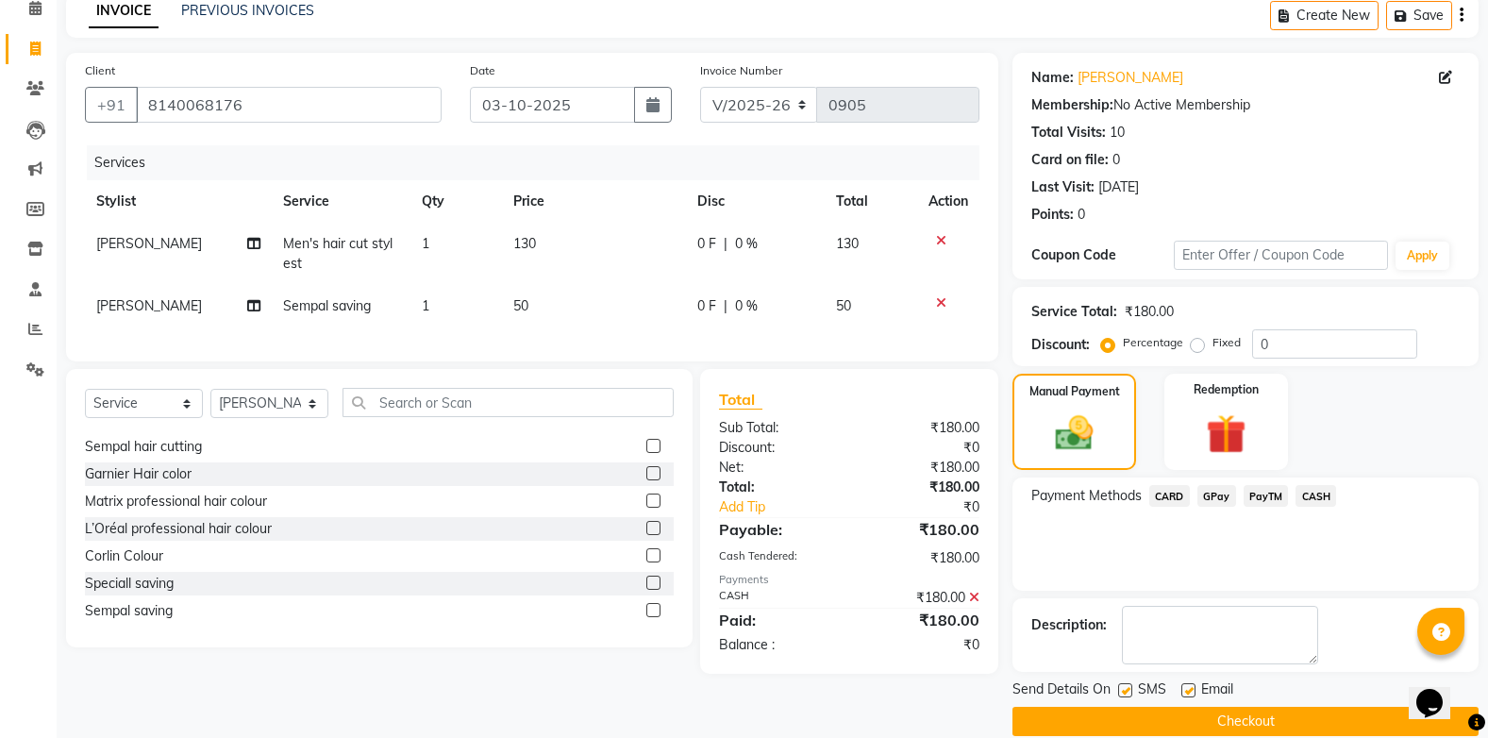
scroll to position [115, 0]
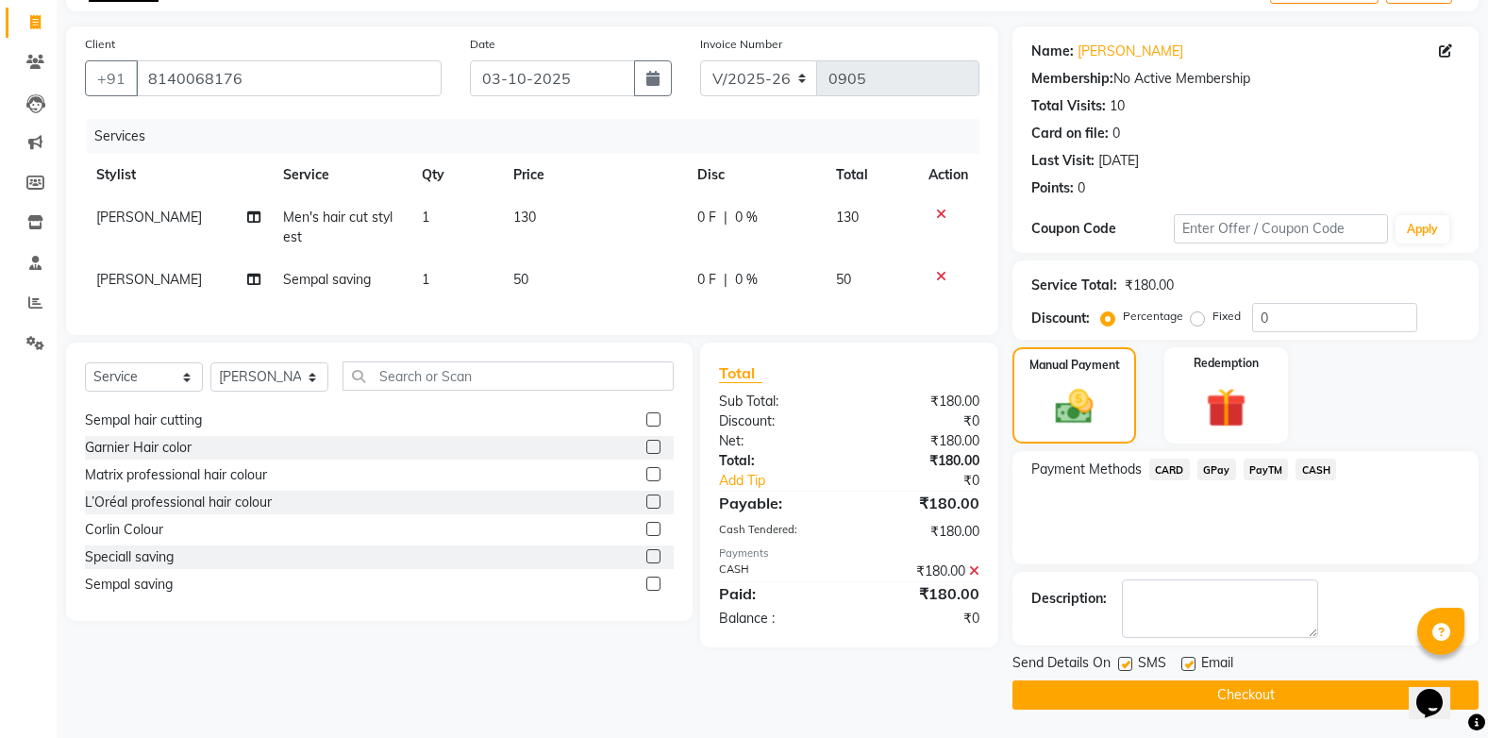
click at [1311, 463] on span "CASH" at bounding box center [1315, 470] width 41 height 22
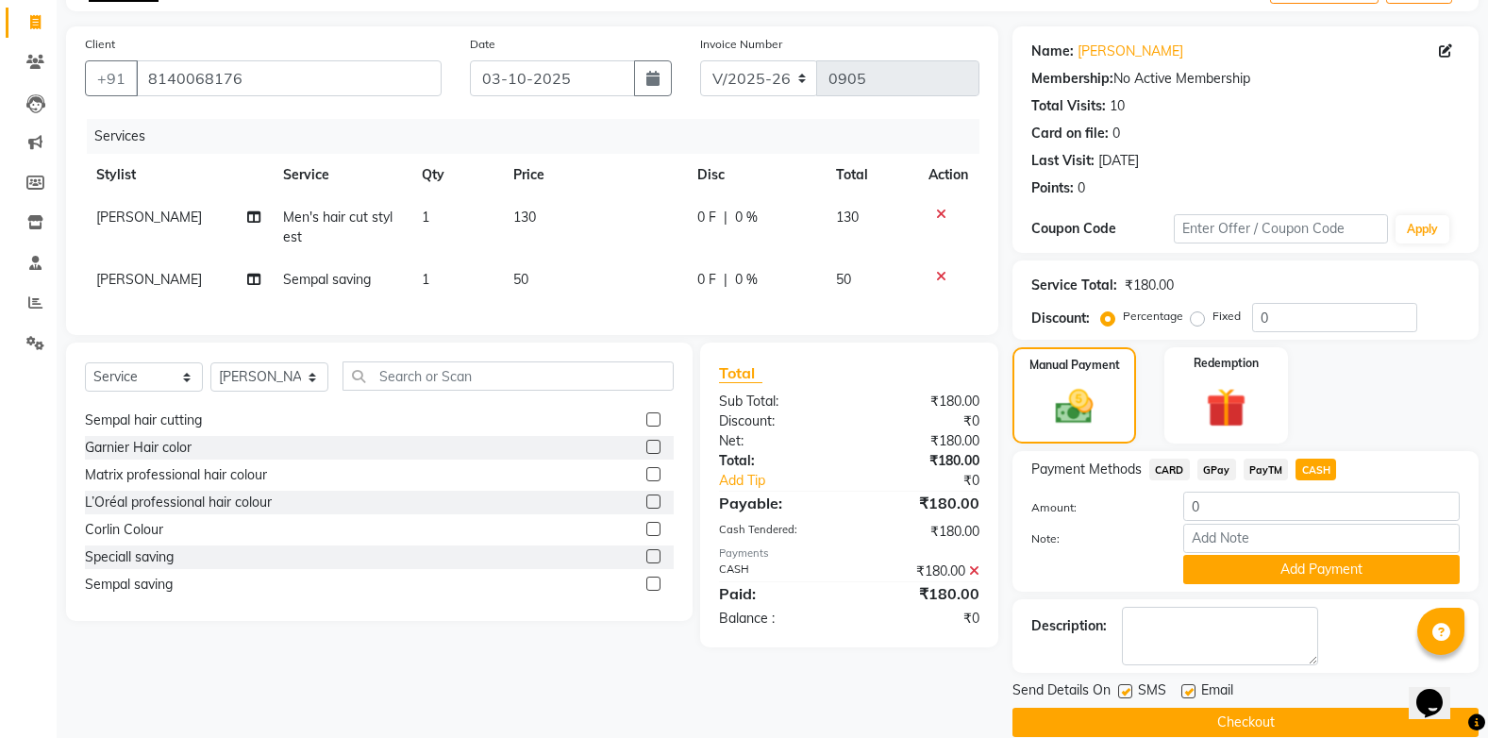
click at [977, 577] on icon at bounding box center [974, 570] width 10 height 13
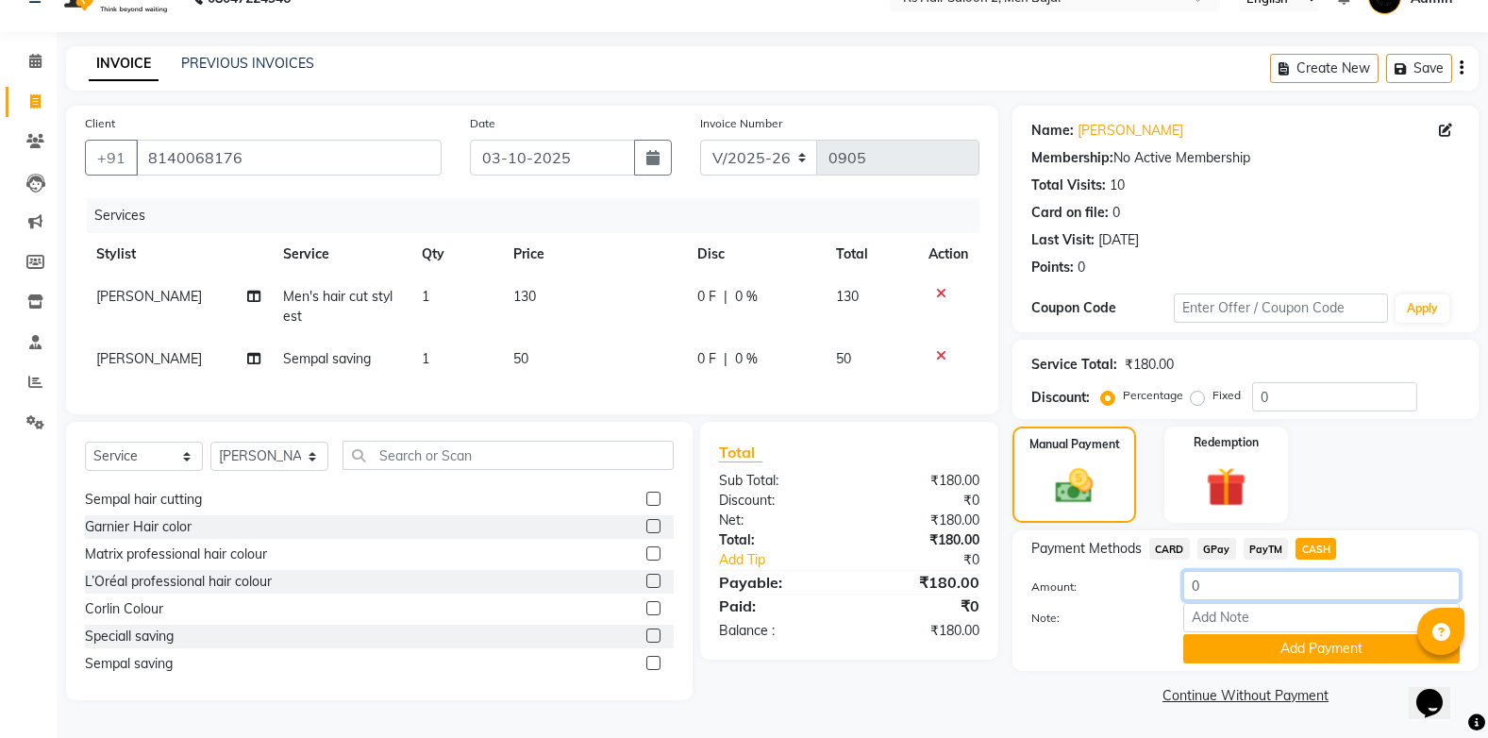
click at [1302, 571] on input "0" at bounding box center [1321, 585] width 276 height 29
type input "100"
click at [1326, 643] on button "Add Payment" at bounding box center [1321, 648] width 276 height 29
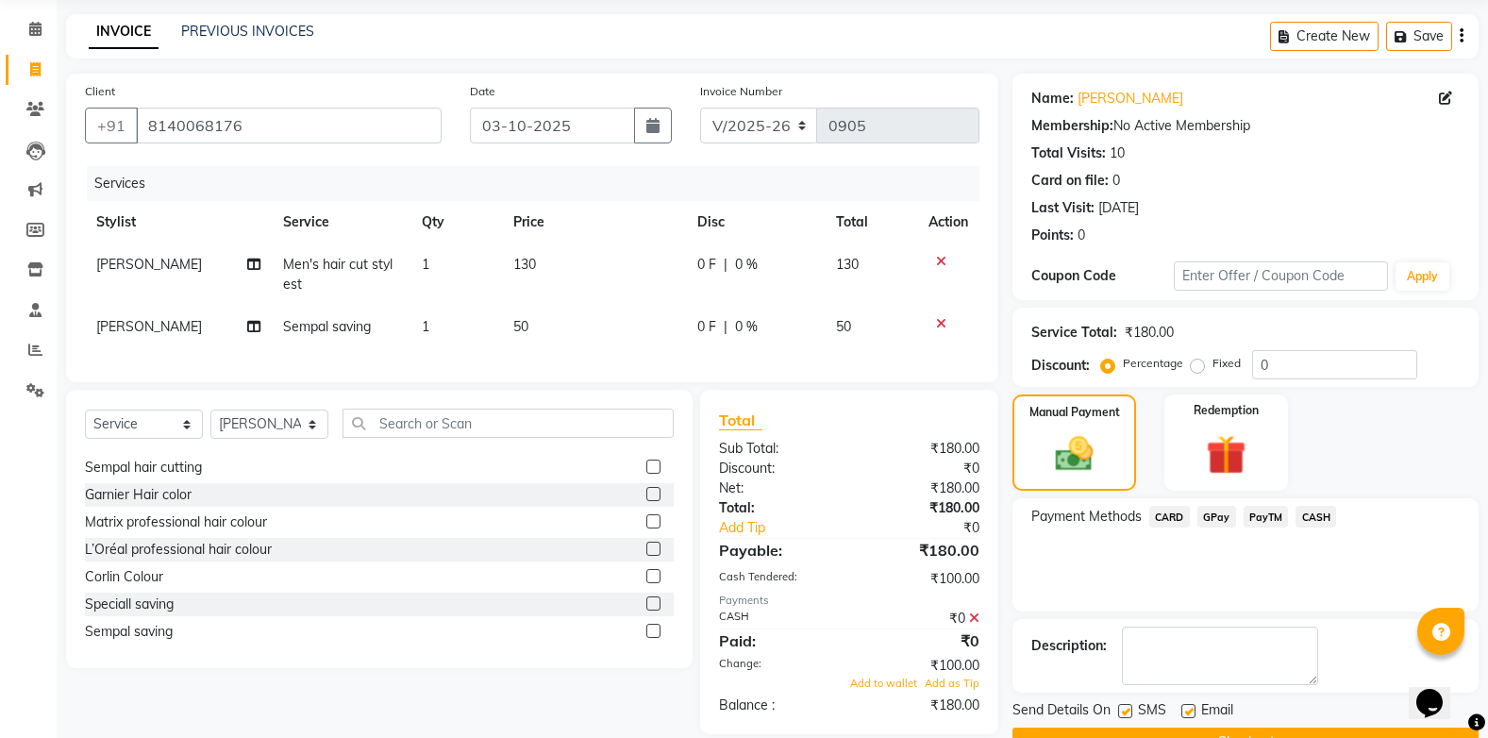
scroll to position [115, 0]
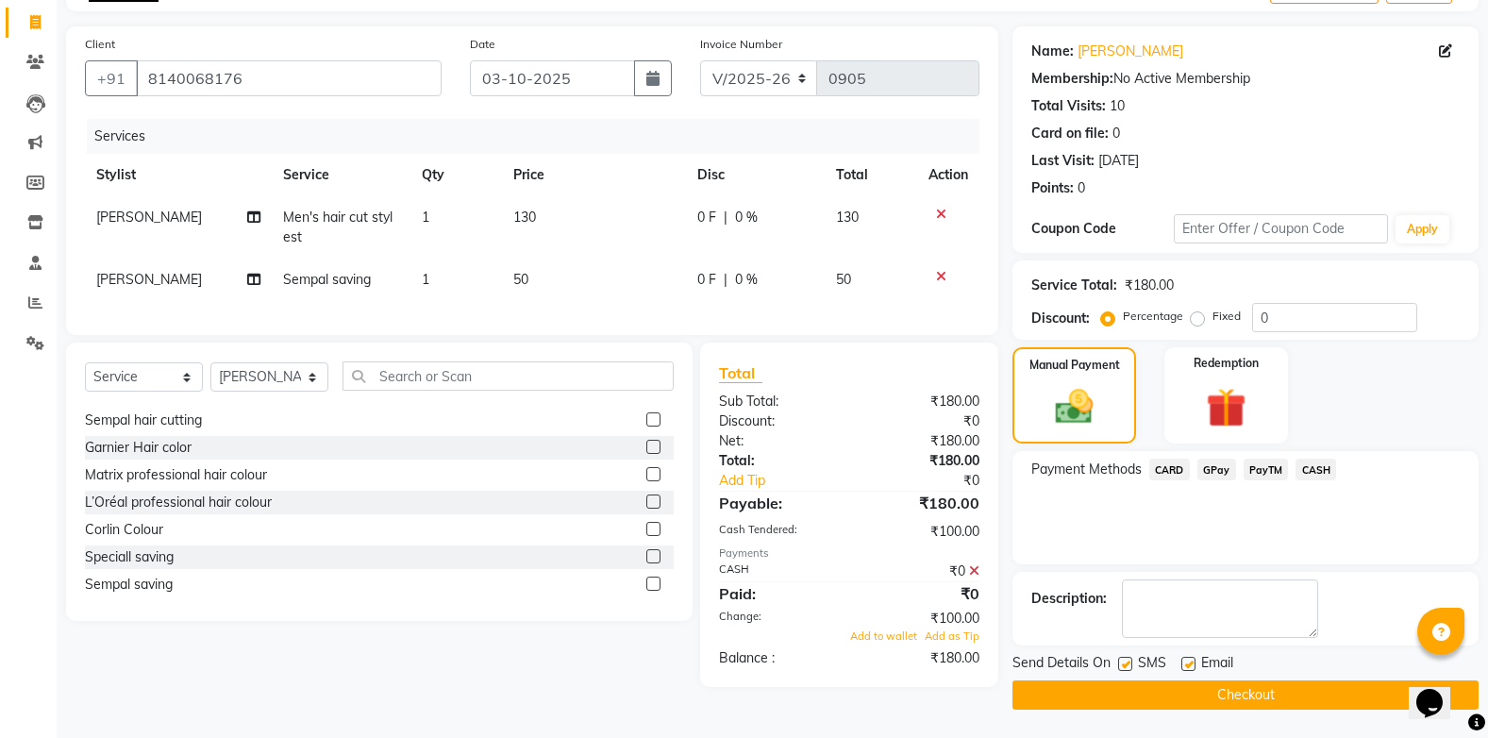
click at [977, 577] on icon at bounding box center [974, 570] width 10 height 13
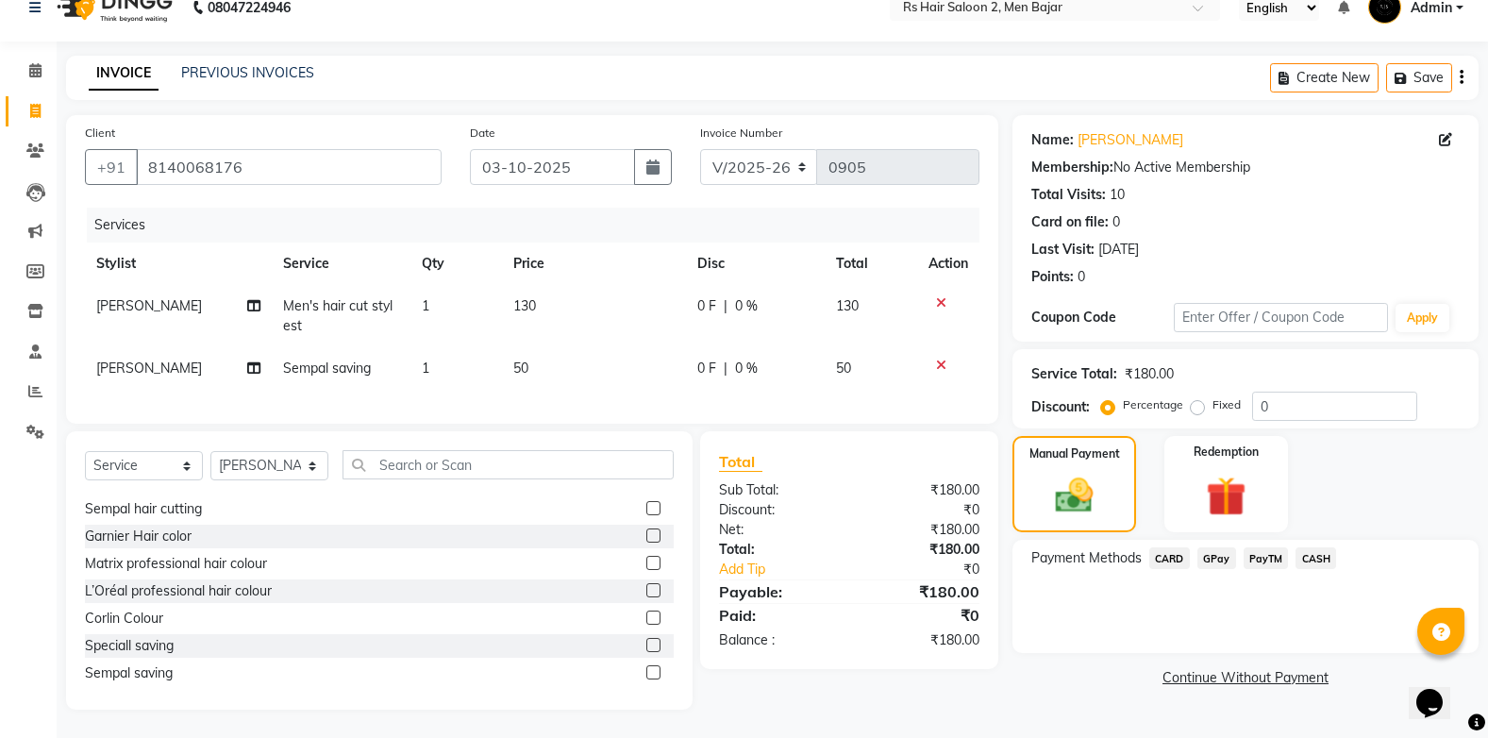
click at [1318, 547] on span "CASH" at bounding box center [1315, 558] width 41 height 22
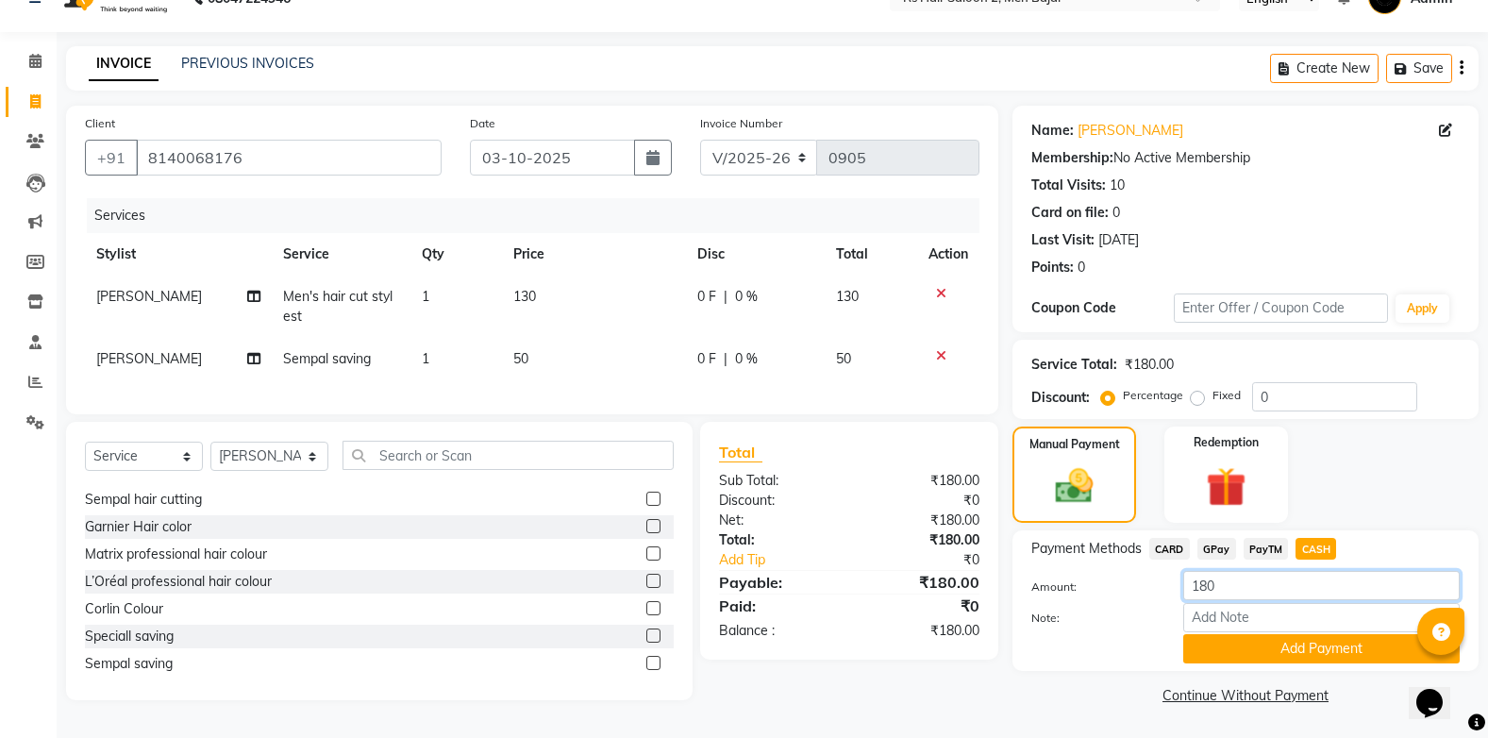
click at [1297, 585] on input "180" at bounding box center [1321, 585] width 276 height 29
type input "1"
type input "100"
click at [1287, 642] on button "Add Payment" at bounding box center [1321, 648] width 276 height 29
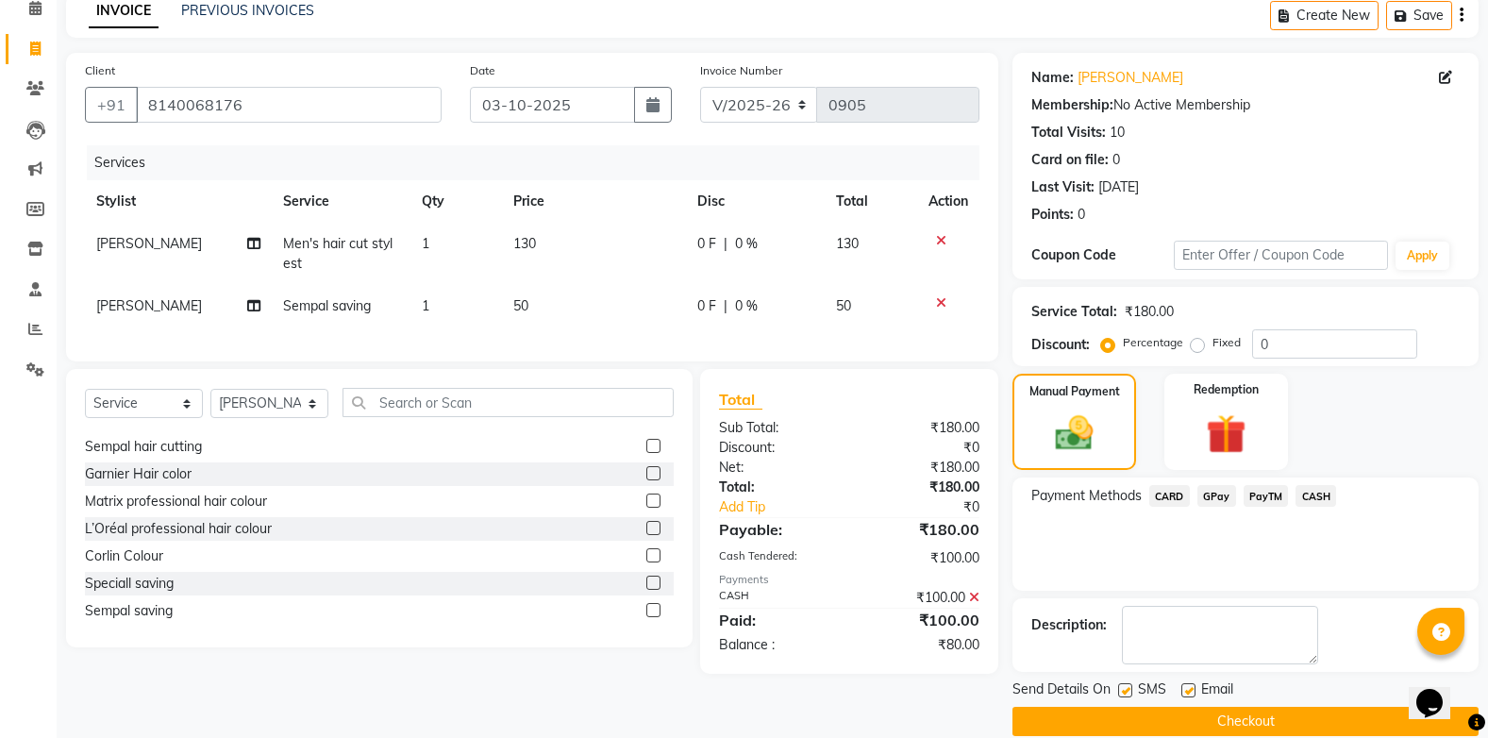
scroll to position [115, 0]
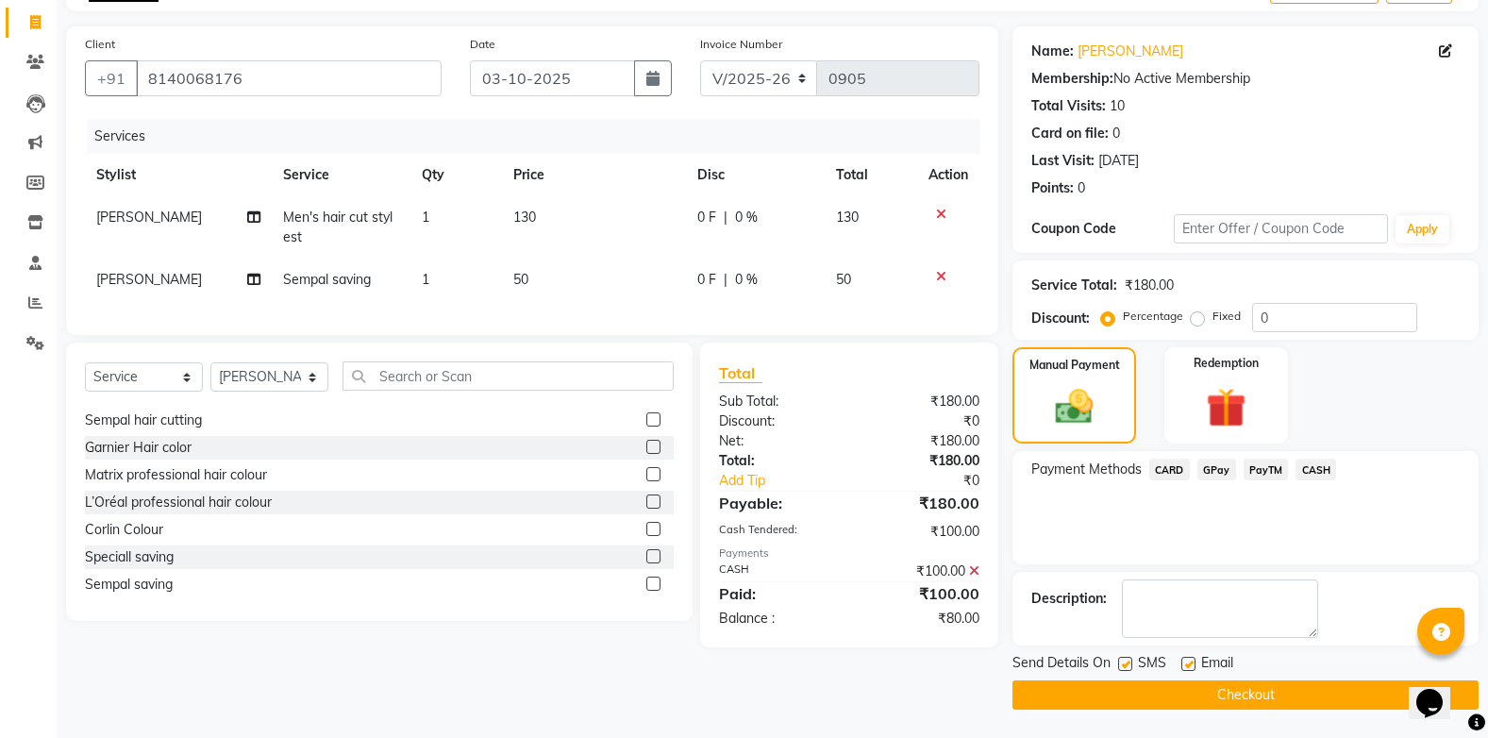
click at [1278, 699] on button "Checkout" at bounding box center [1245, 694] width 466 height 29
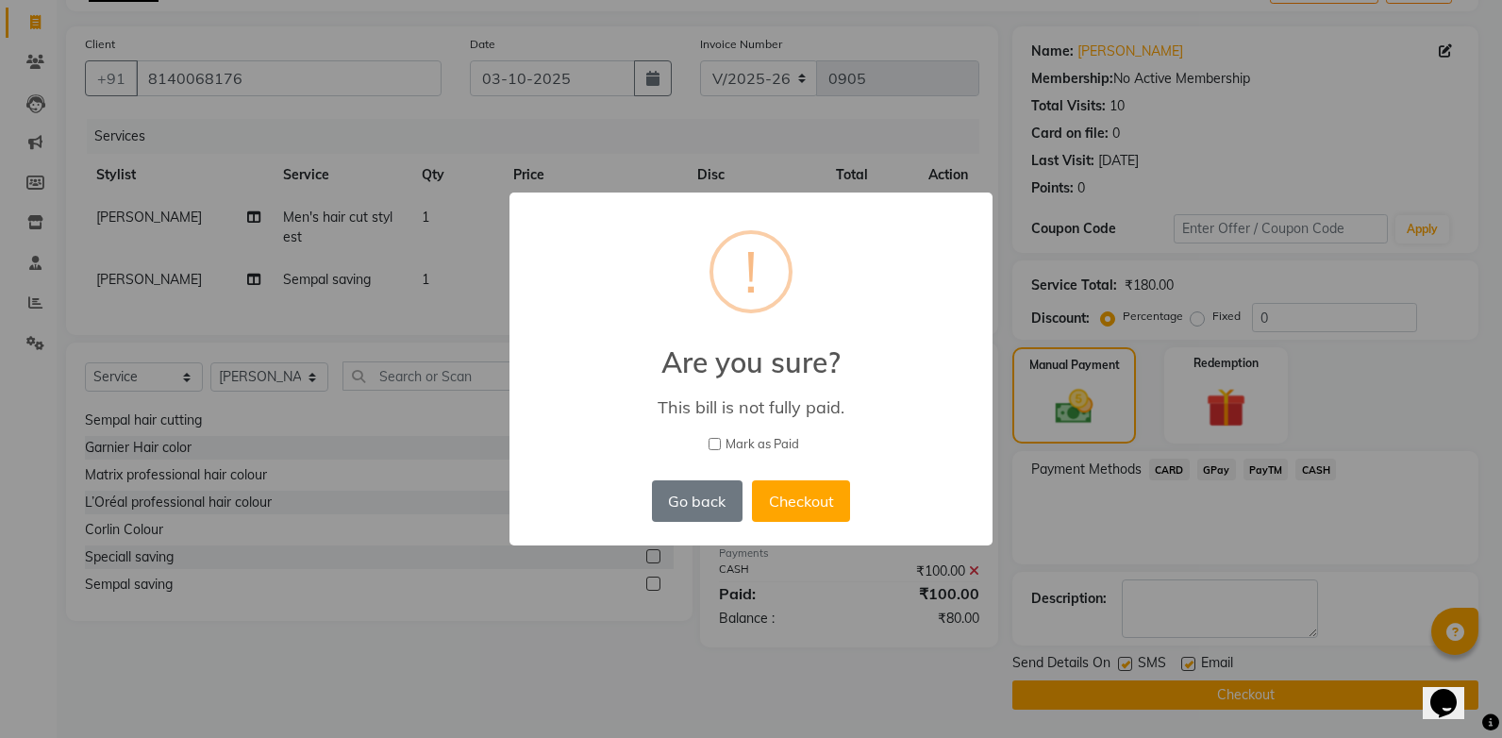
click at [843, 520] on button "Checkout" at bounding box center [801, 501] width 98 height 42
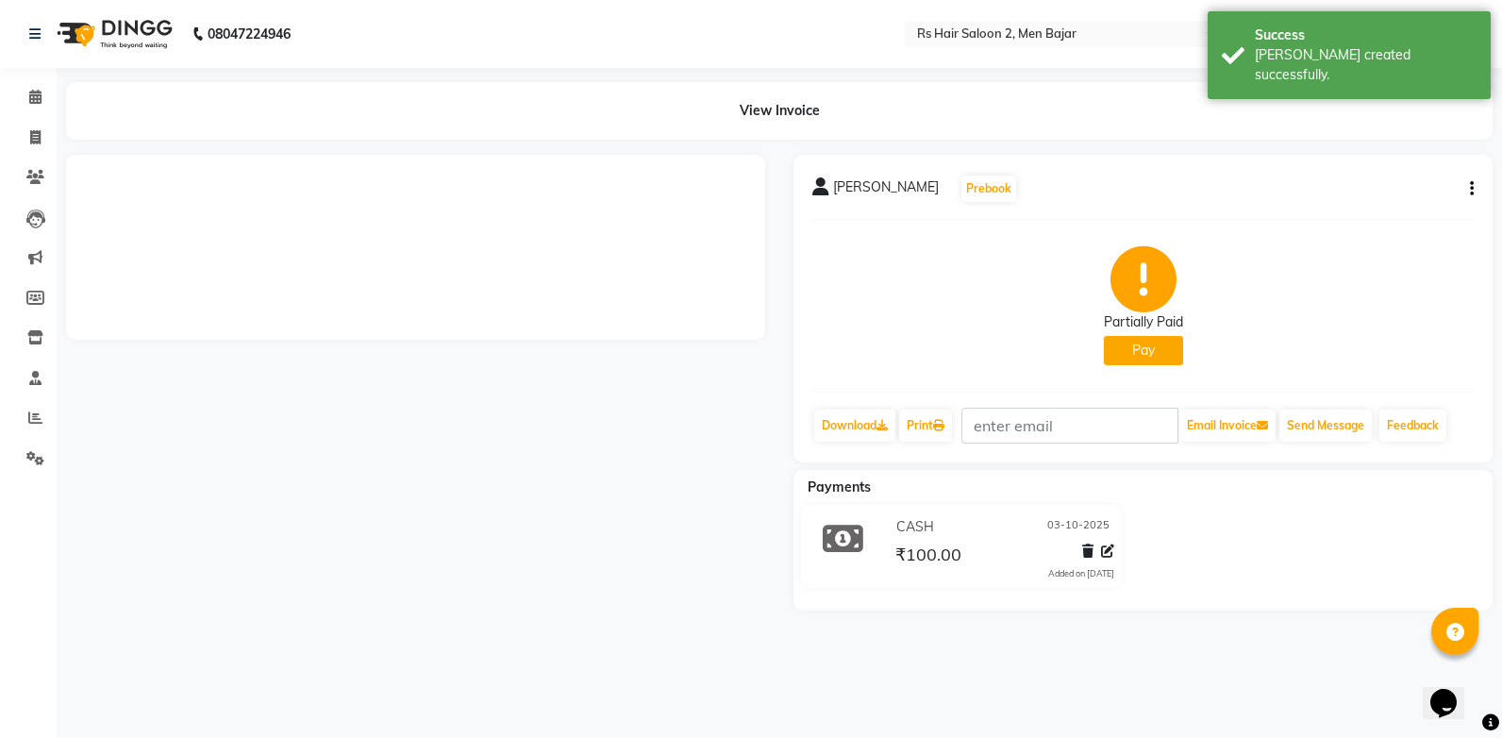
click at [1135, 359] on button "Pay" at bounding box center [1143, 350] width 79 height 29
select select "1"
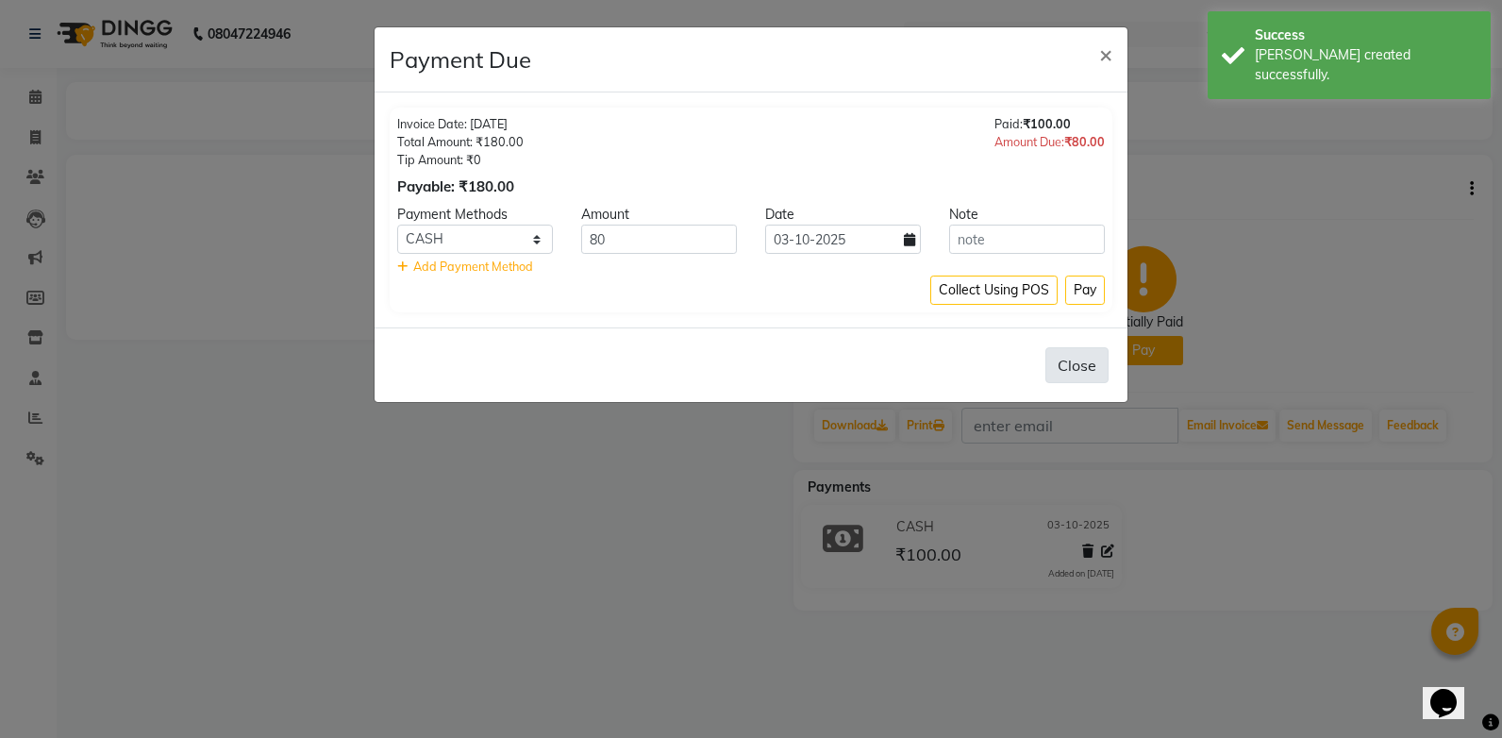
click at [1091, 379] on button "Close" at bounding box center [1076, 365] width 63 height 36
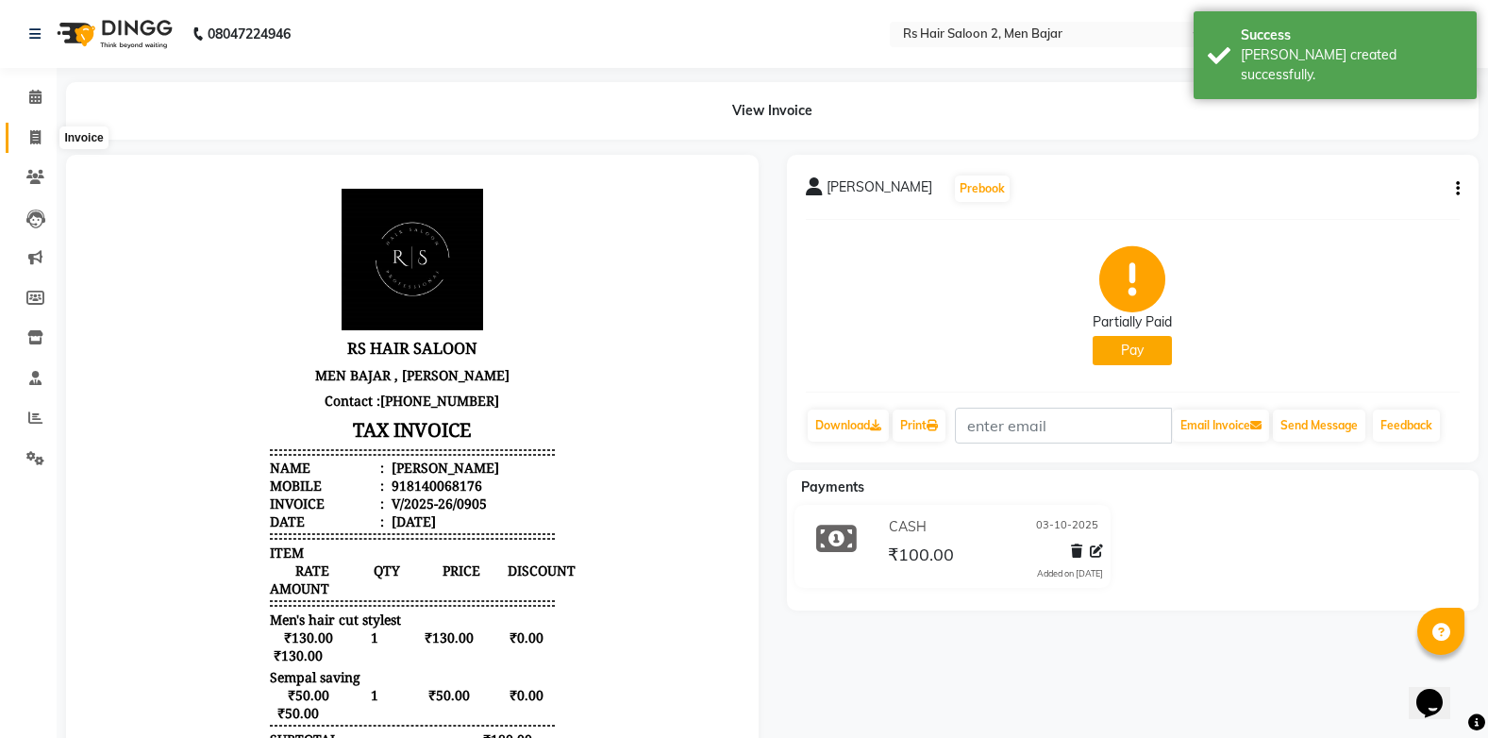
click at [25, 136] on span at bounding box center [35, 138] width 33 height 22
select select "service"
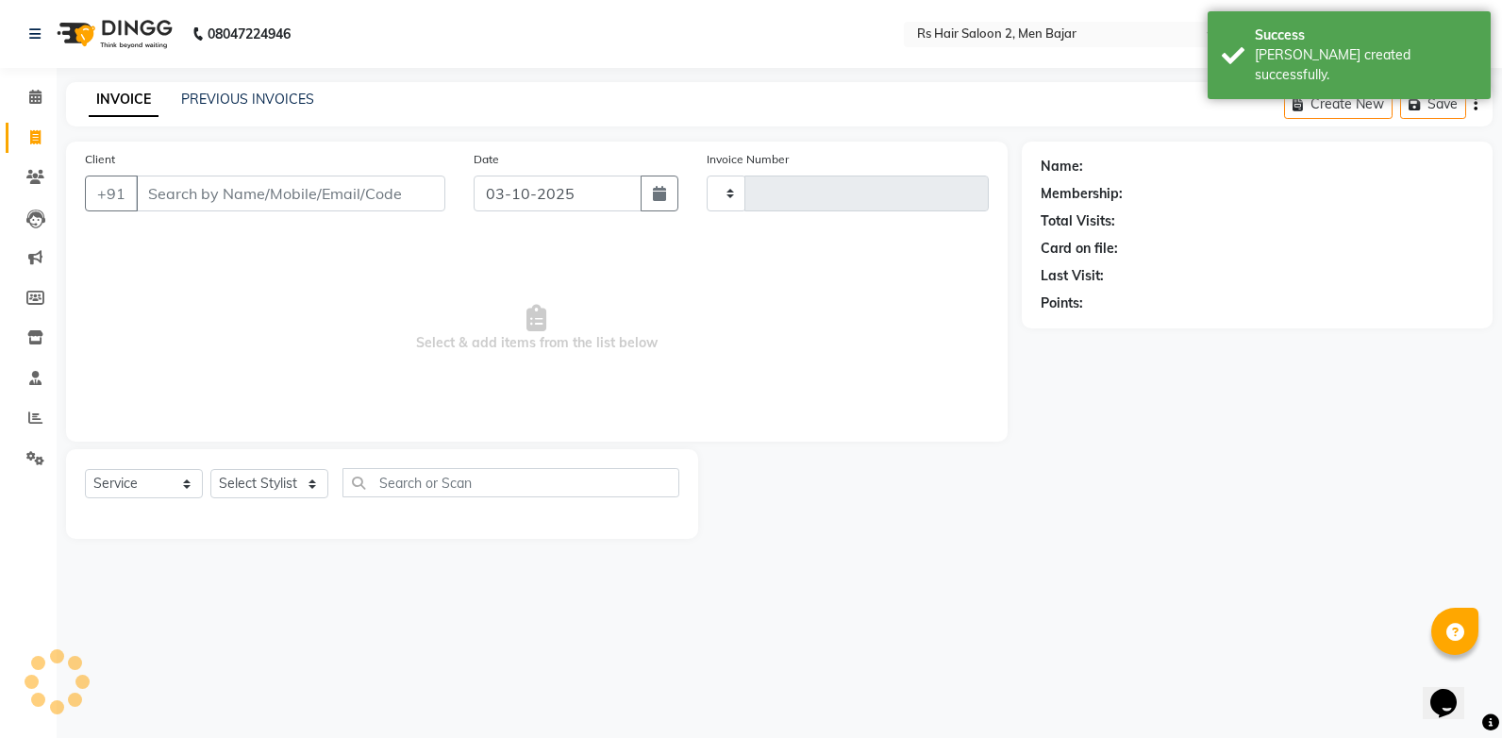
type input "0906"
select select "5179"
click at [162, 213] on div "Client +91" at bounding box center [265, 187] width 389 height 77
click at [174, 192] on input "Client" at bounding box center [290, 193] width 309 height 36
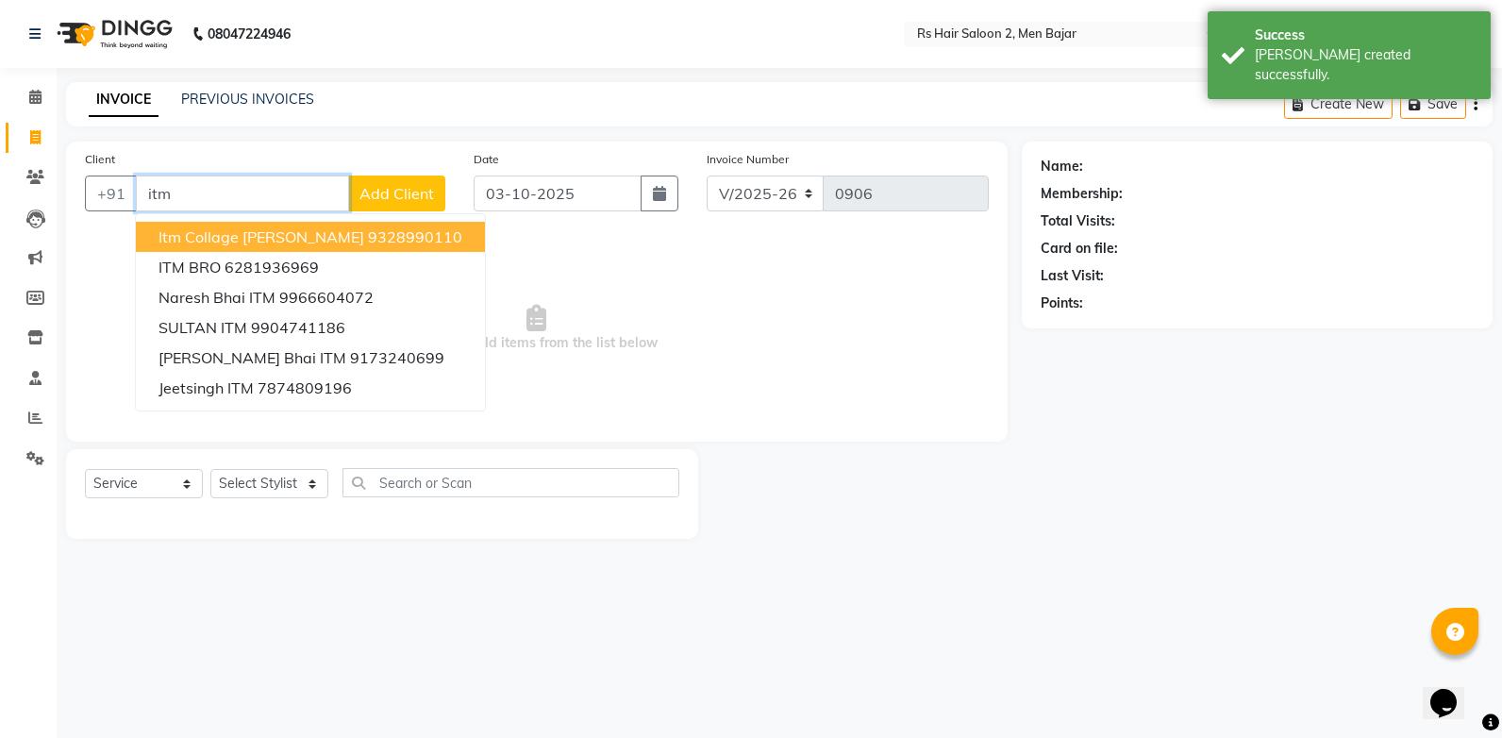
click at [279, 244] on button "itm collage [PERSON_NAME] 9328990110" at bounding box center [310, 237] width 349 height 30
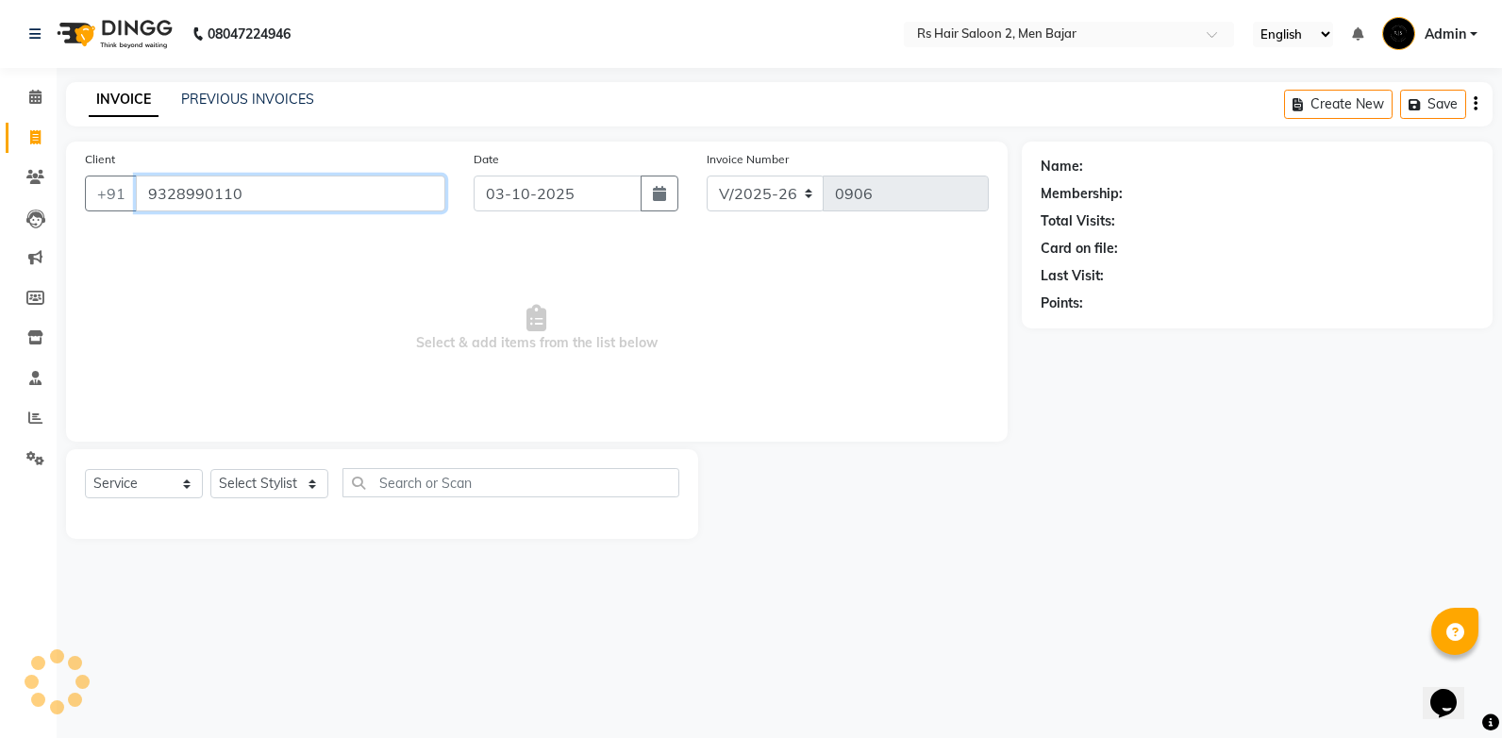
type input "9328990110"
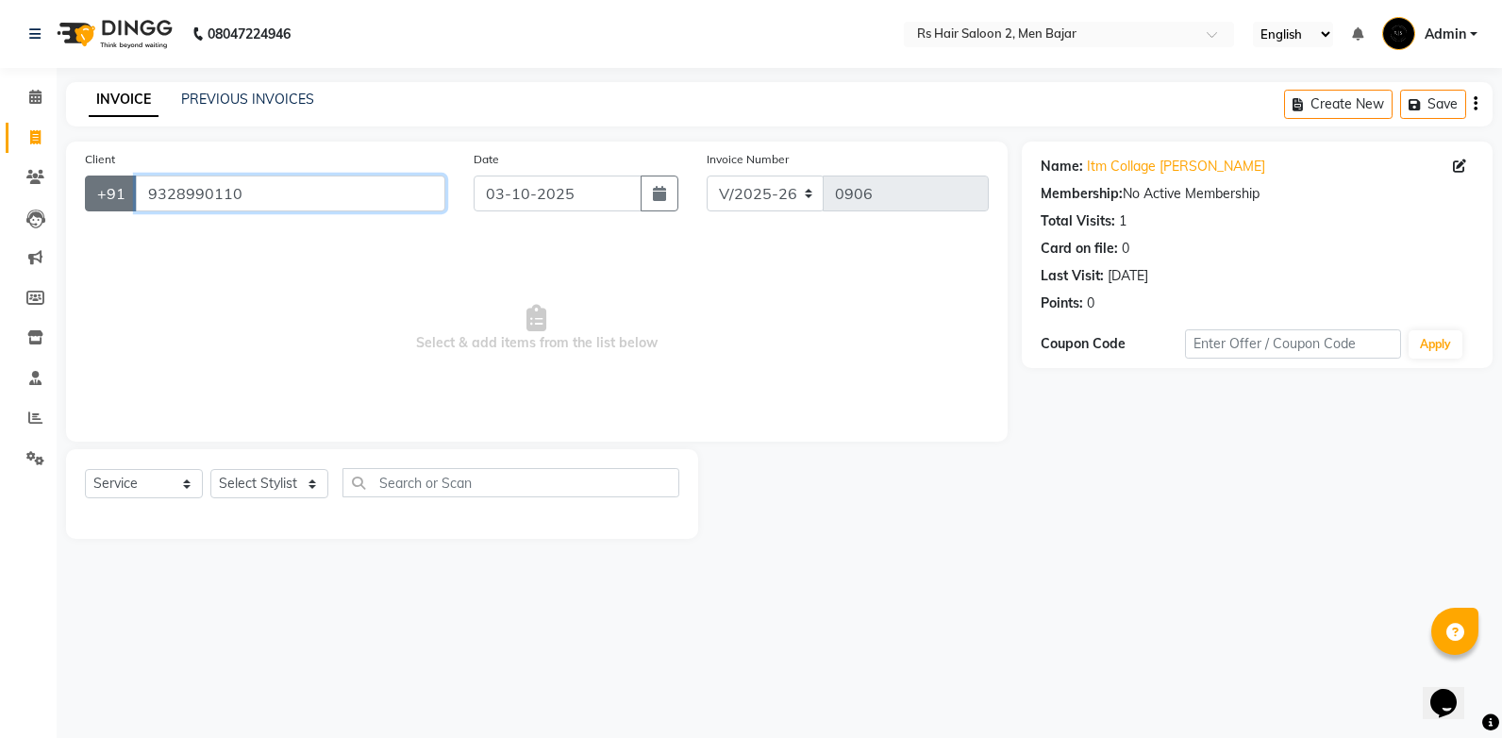
drag, startPoint x: 286, startPoint y: 181, endPoint x: 130, endPoint y: 209, distance: 158.2
click at [135, 215] on div "Client [PHONE_NUMBER]" at bounding box center [265, 187] width 389 height 77
drag, startPoint x: 130, startPoint y: 209, endPoint x: 126, endPoint y: 270, distance: 60.5
drag, startPoint x: 126, startPoint y: 270, endPoint x: 540, endPoint y: 280, distance: 413.4
click at [540, 280] on span "Select & add items from the list below" at bounding box center [537, 328] width 904 height 189
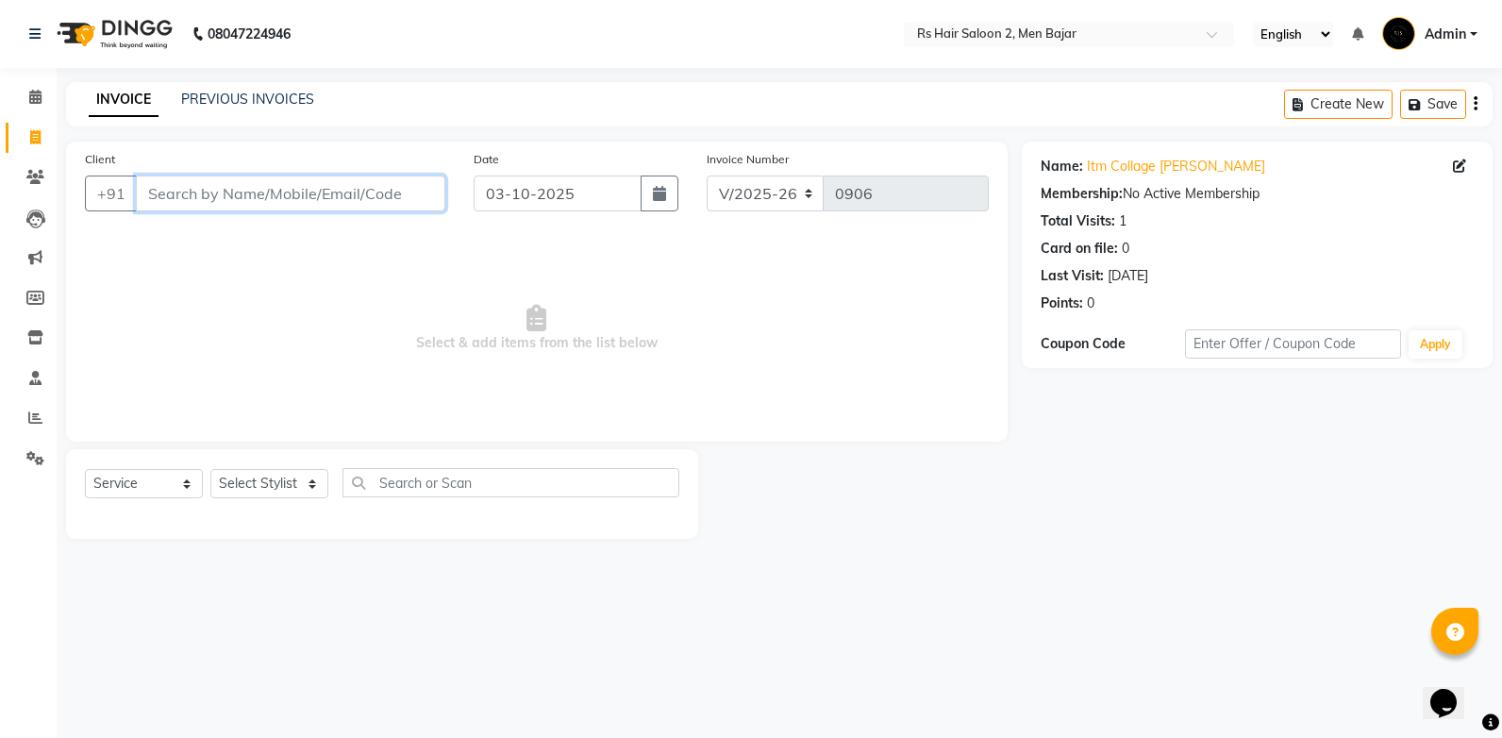
click at [167, 177] on input "Client" at bounding box center [290, 193] width 309 height 36
